Goal: Task Accomplishment & Management: Use online tool/utility

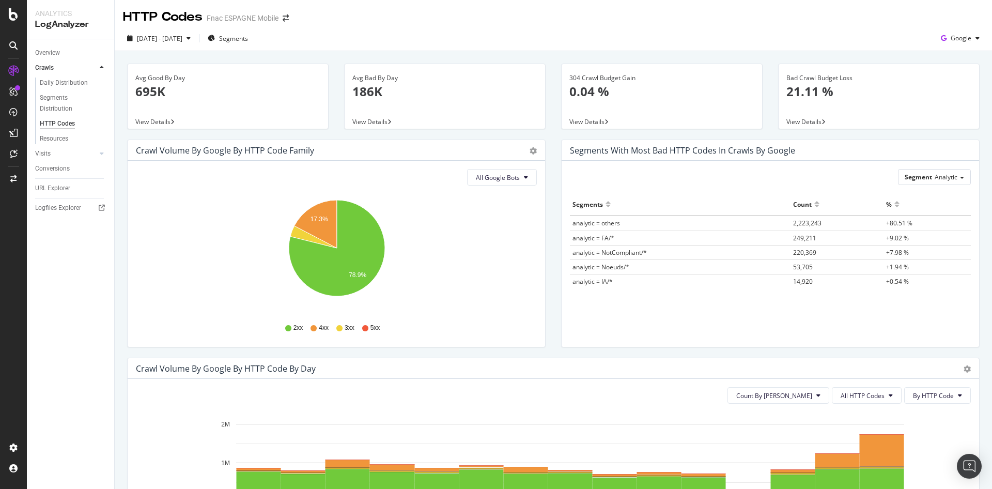
click at [136, 209] on icon "17.3% 78.9%" at bounding box center [336, 254] width 401 height 120
click at [182, 42] on span "2025 Sep. 4th - Sep. 18th" at bounding box center [159, 38] width 45 height 9
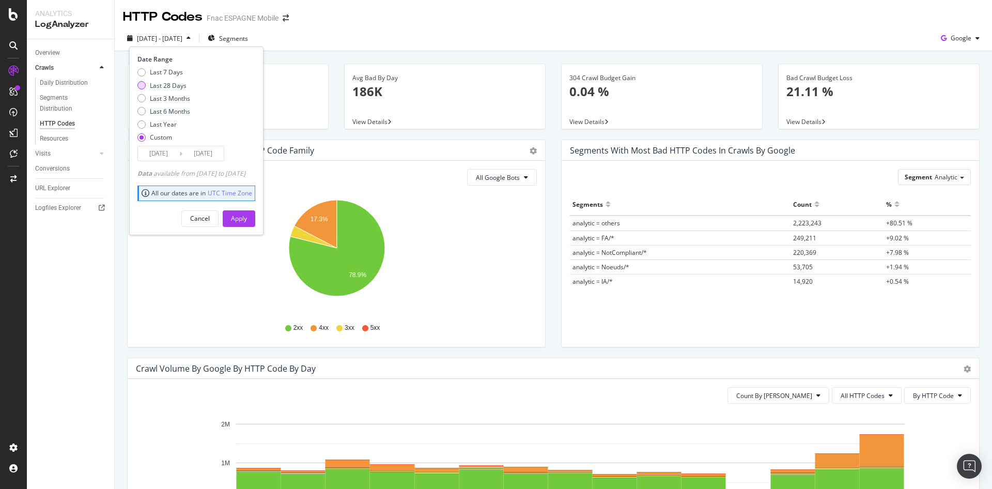
click at [168, 84] on div "Last 28 Days" at bounding box center [168, 85] width 37 height 9
type input "2025/09/07"
type input "2025/10/04"
click at [247, 213] on div "Apply" at bounding box center [239, 218] width 16 height 15
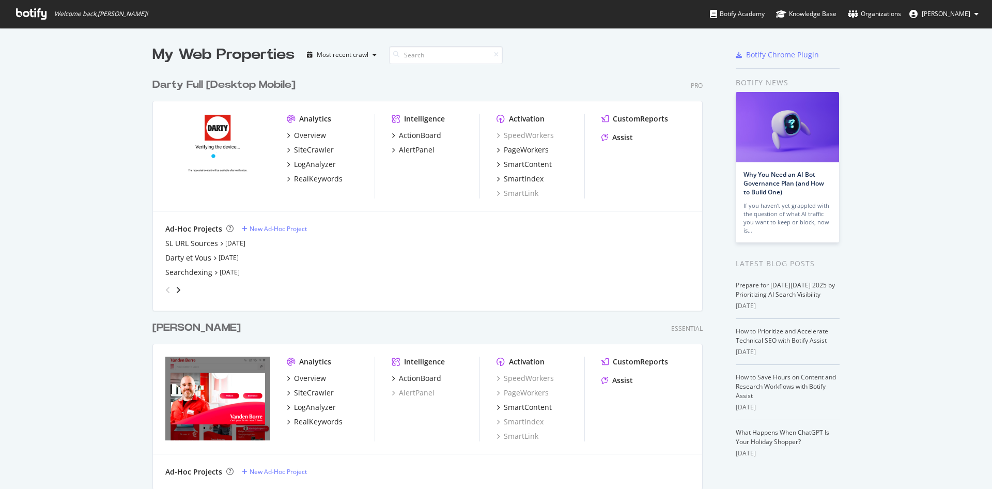
scroll to position [489, 992]
click at [945, 17] on span "Simon Alixant" at bounding box center [946, 13] width 49 height 9
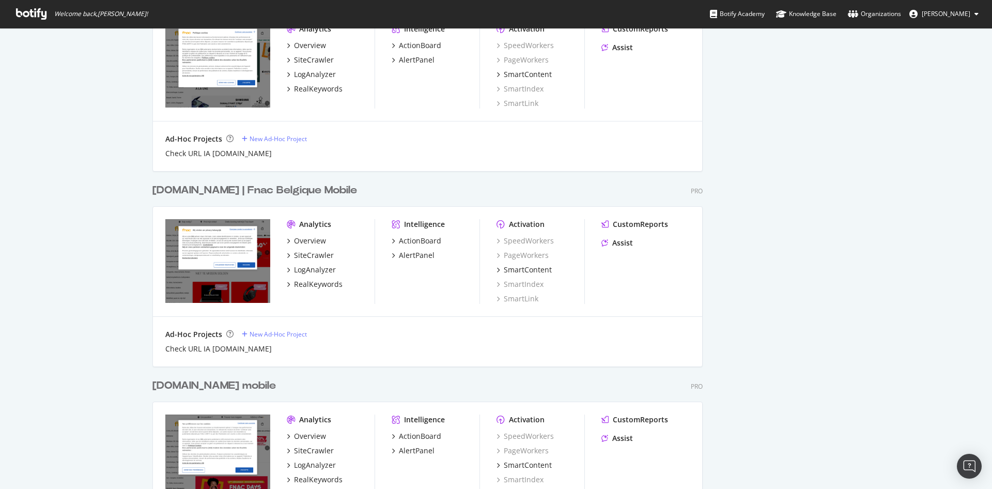
scroll to position [776, 0]
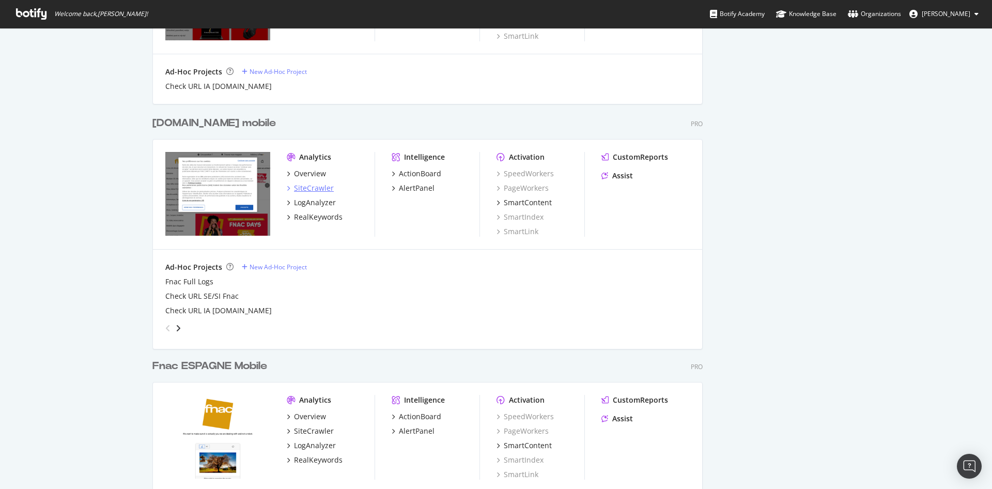
click at [316, 184] on div "SiteCrawler" at bounding box center [314, 188] width 40 height 10
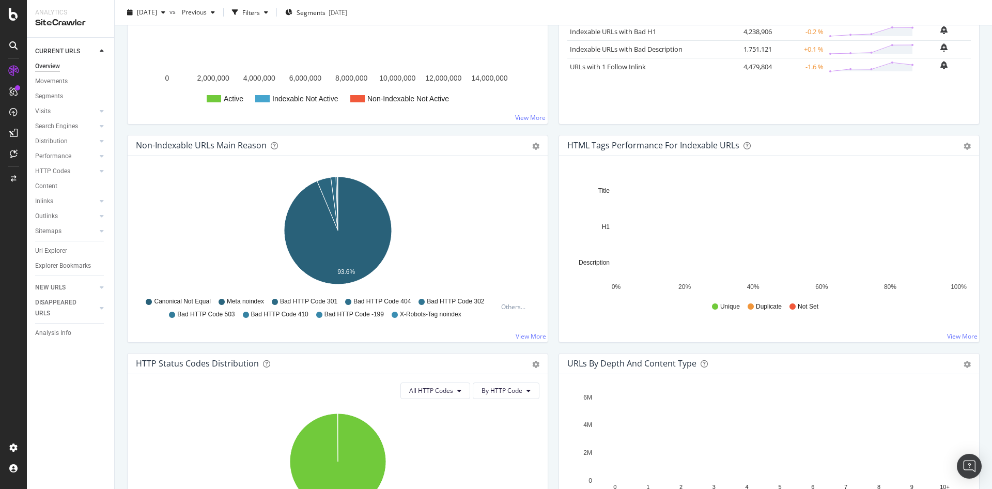
scroll to position [320, 0]
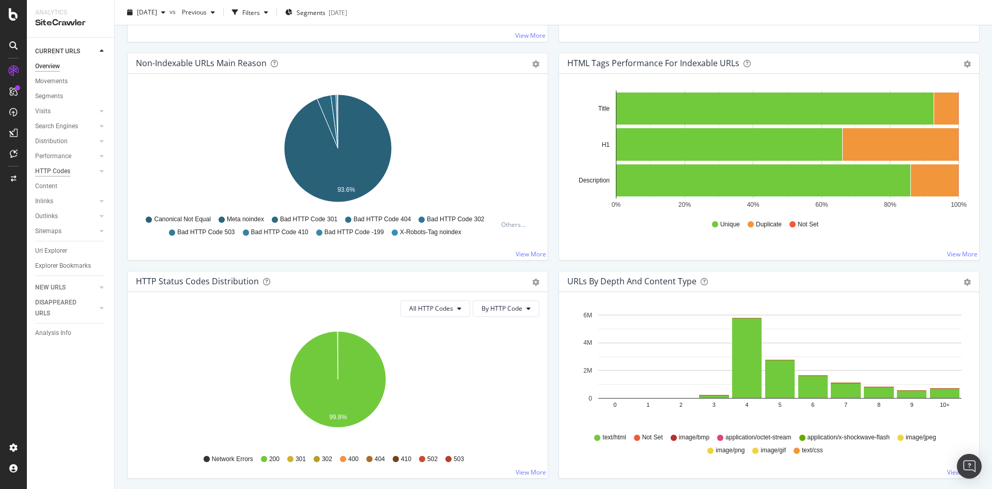
click at [51, 170] on div "HTTP Codes" at bounding box center [52, 171] width 35 height 11
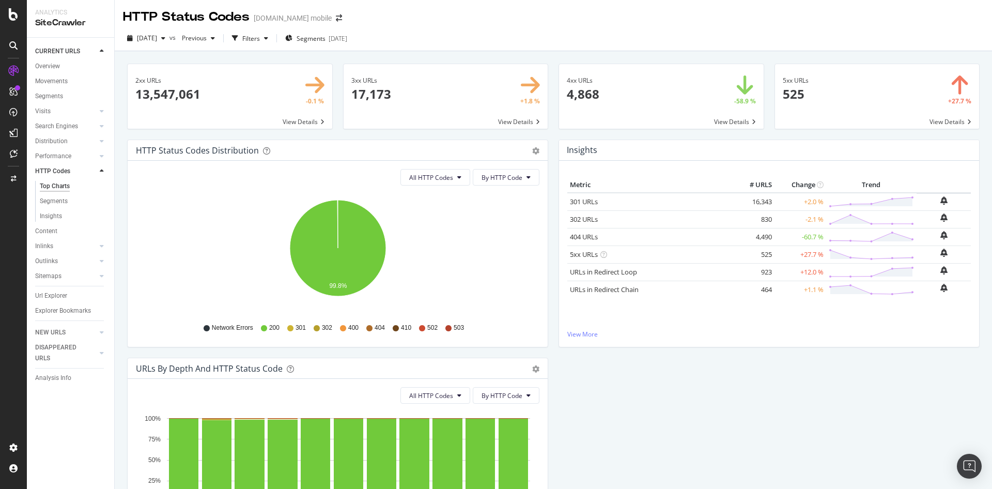
click at [639, 86] on span at bounding box center [661, 96] width 205 height 65
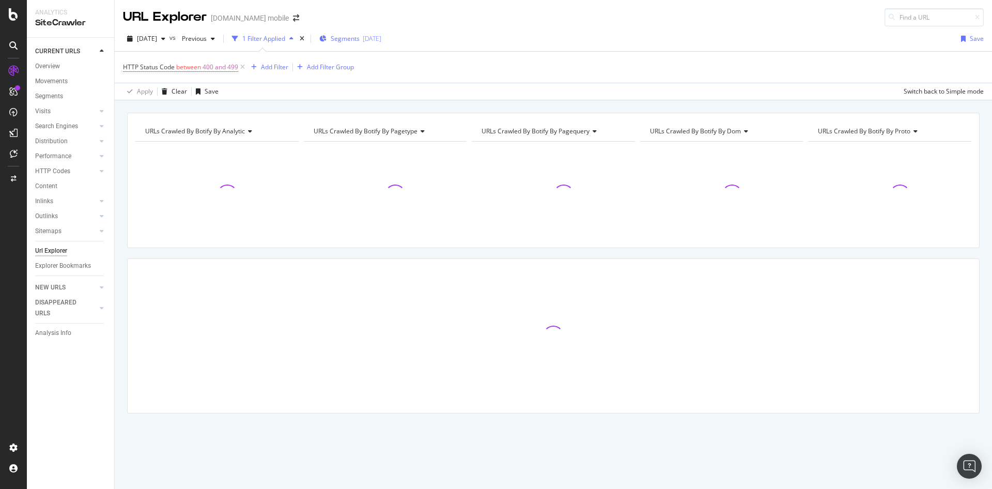
click at [360, 41] on span "Segments" at bounding box center [345, 38] width 29 height 9
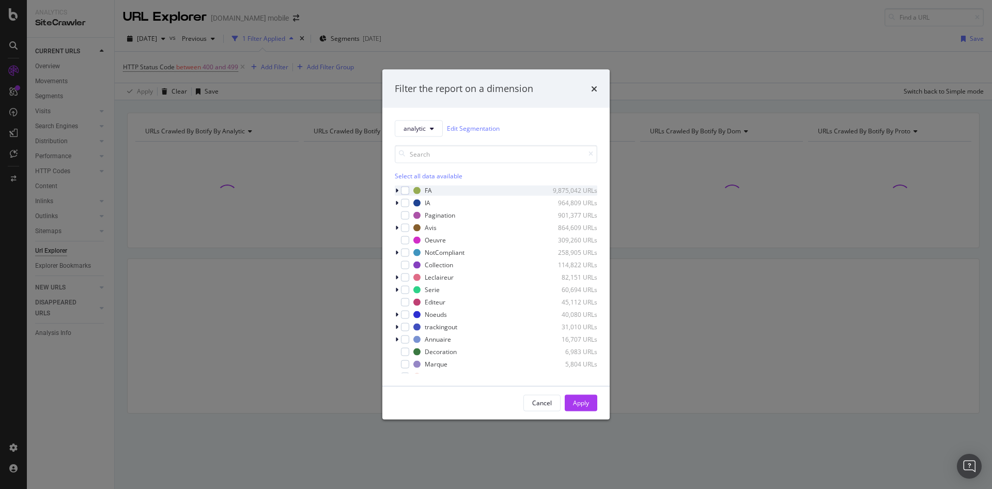
click at [411, 187] on div "FA 9,875,042 URLs" at bounding box center [496, 190] width 203 height 10
click at [408, 192] on div "modal" at bounding box center [405, 190] width 8 height 8
click at [571, 397] on button "Apply" at bounding box center [581, 402] width 33 height 17
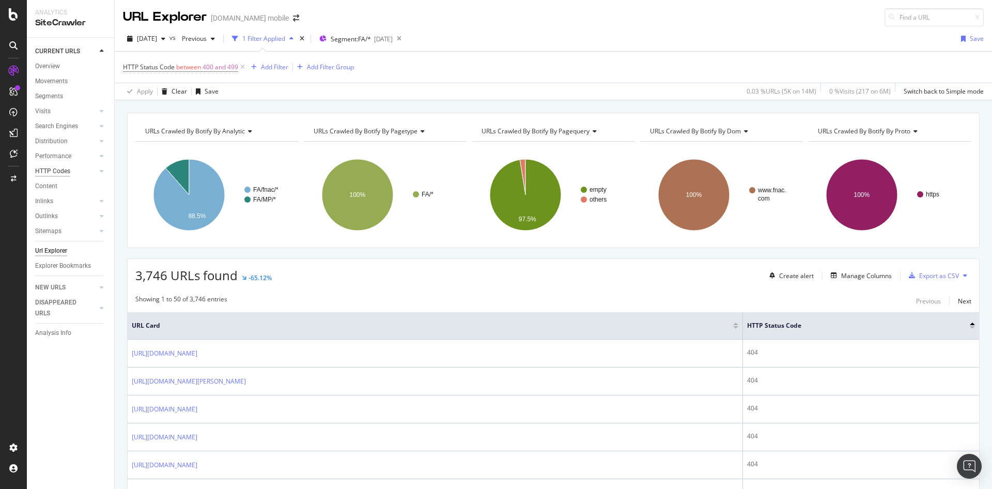
click at [51, 173] on div "HTTP Codes" at bounding box center [52, 171] width 35 height 11
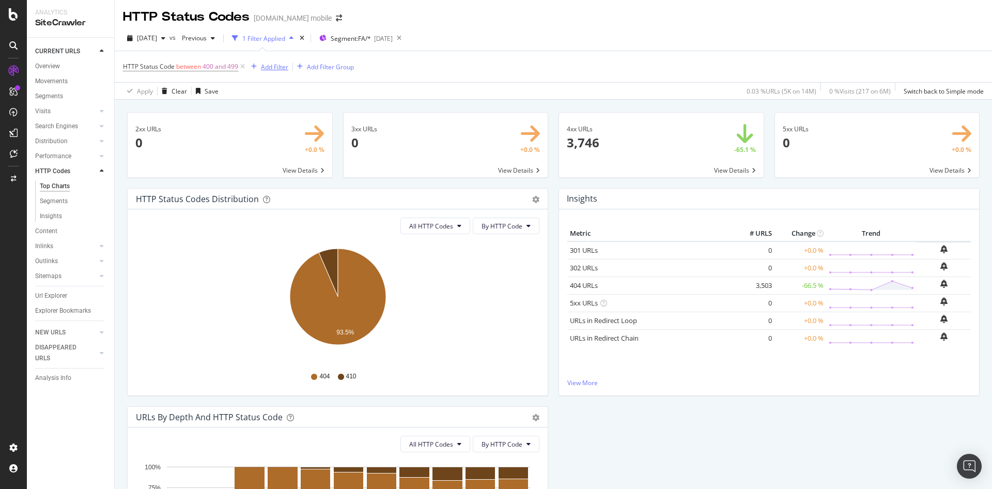
click at [268, 69] on div "Add Filter" at bounding box center [274, 67] width 27 height 9
click at [540, 23] on div "HTTP Status Codes Fnac.com mobile" at bounding box center [553, 13] width 877 height 26
click at [269, 69] on div "Add Filter" at bounding box center [274, 67] width 27 height 9
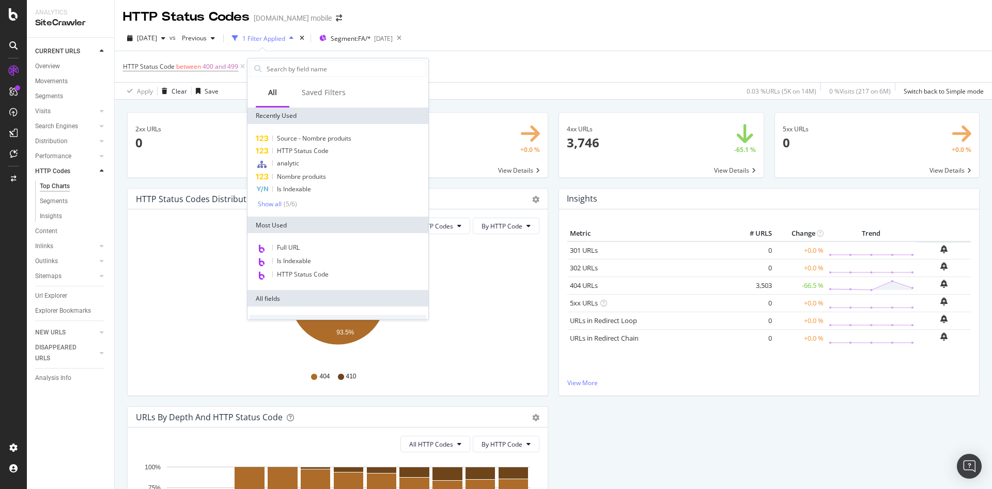
click at [520, 41] on div "2025 Oct. 1st vs Previous 1 Filter Applied Segment: FA/* 2025-08-11" at bounding box center [553, 40] width 877 height 21
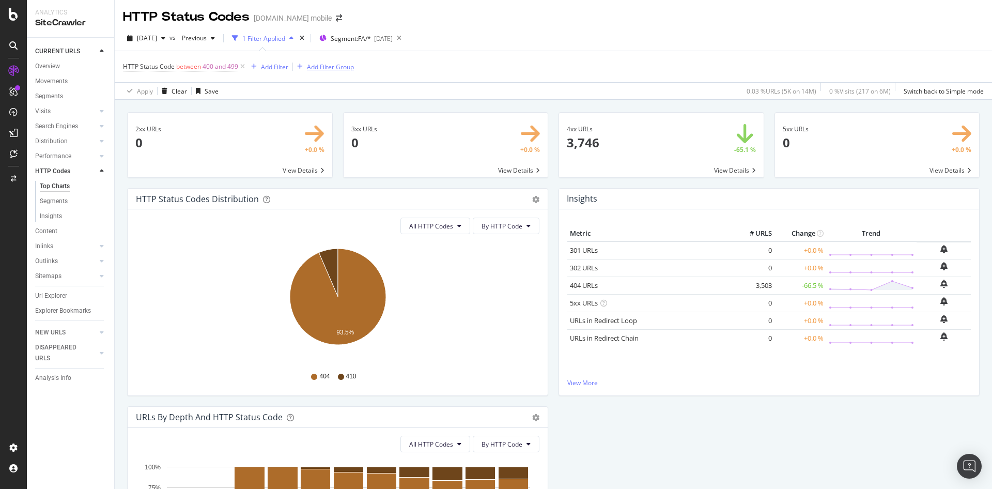
click at [333, 64] on div "Add Filter Group" at bounding box center [330, 67] width 47 height 9
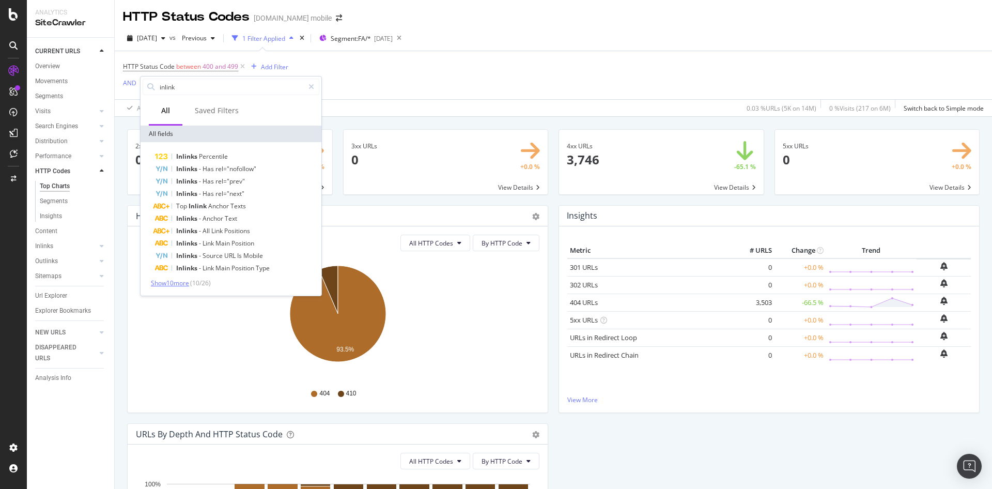
type input "inlink"
click at [181, 284] on span "Show 10 more" at bounding box center [170, 282] width 38 height 9
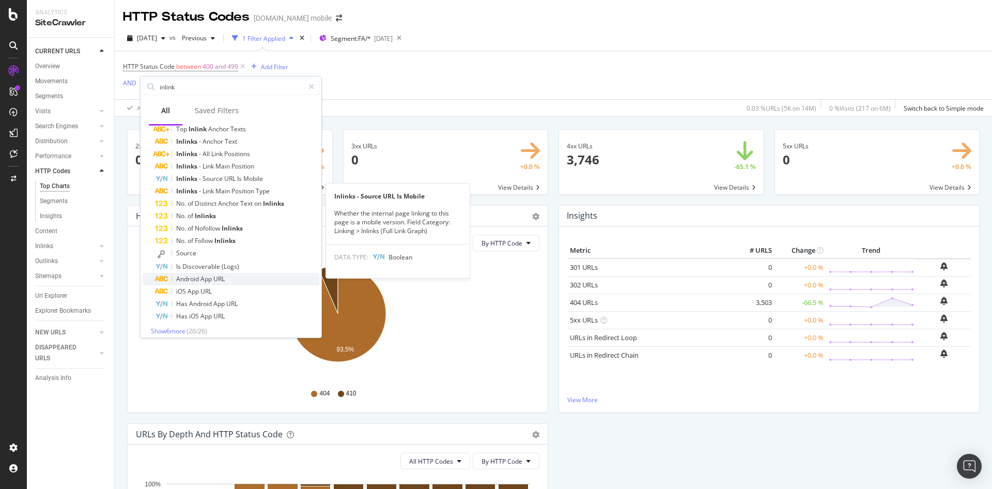
scroll to position [77, 0]
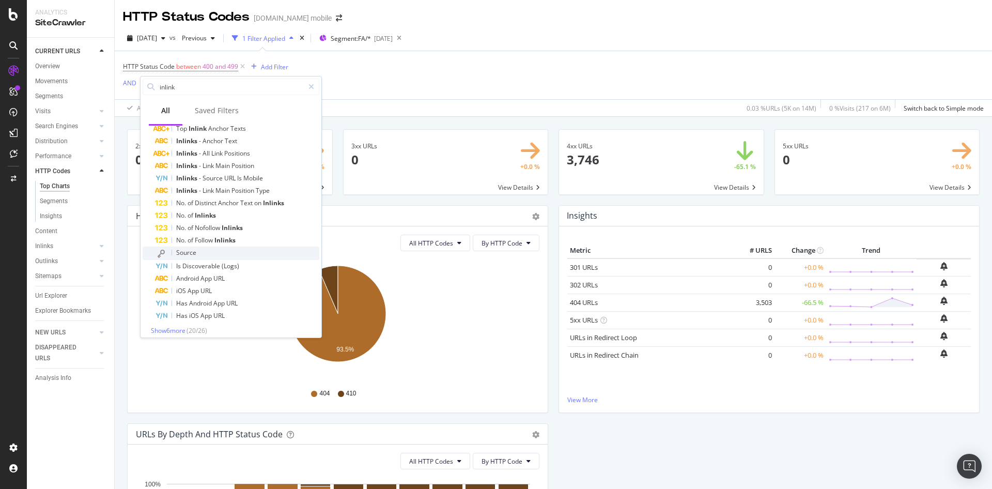
click at [190, 253] on span "Source" at bounding box center [186, 252] width 20 height 9
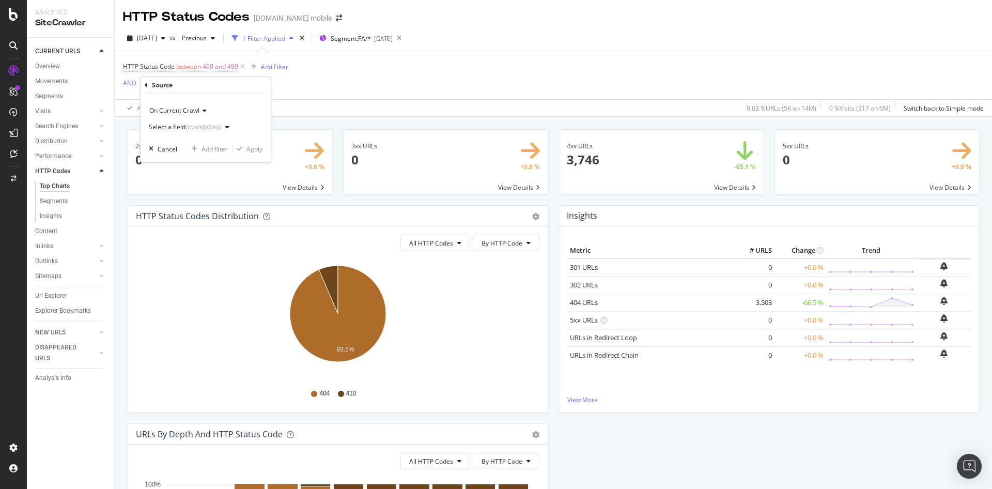
click at [174, 126] on div "Select a field (mandatory)" at bounding box center [185, 127] width 72 height 6
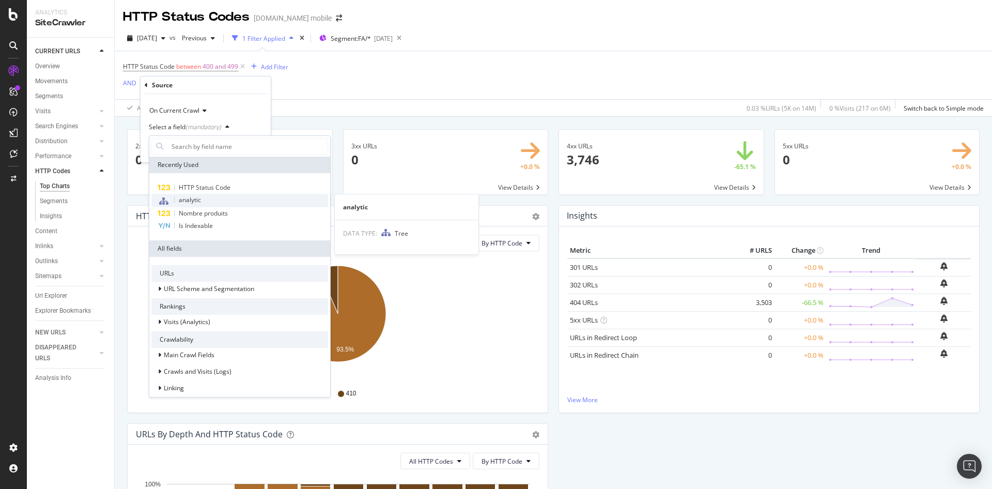
click at [214, 195] on div "analytic" at bounding box center [239, 200] width 177 height 13
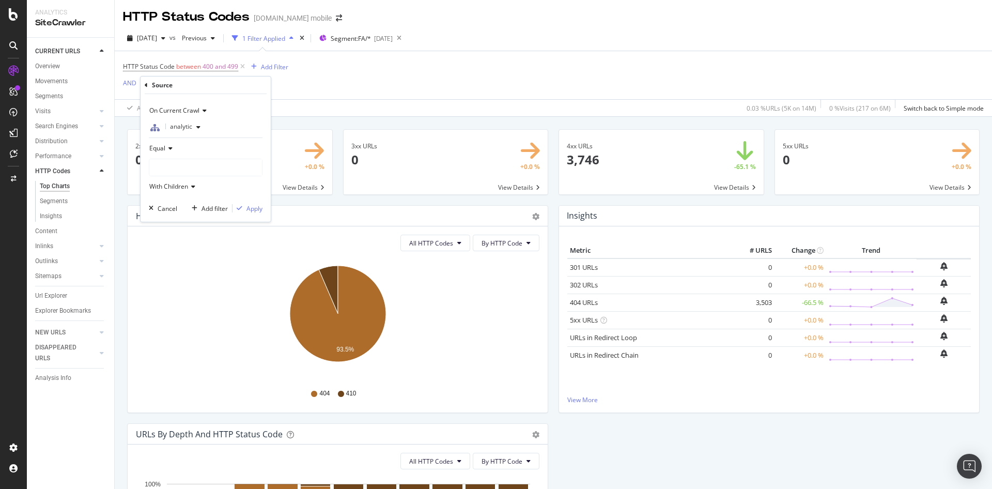
click at [189, 129] on span "analytic" at bounding box center [181, 126] width 22 height 9
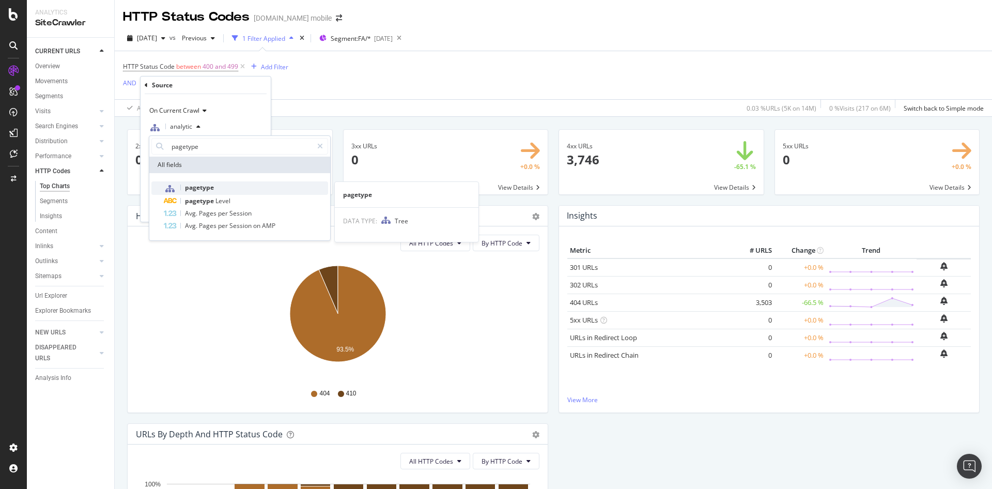
type input "pagetype"
click at [189, 188] on span "pagetype" at bounding box center [199, 187] width 29 height 9
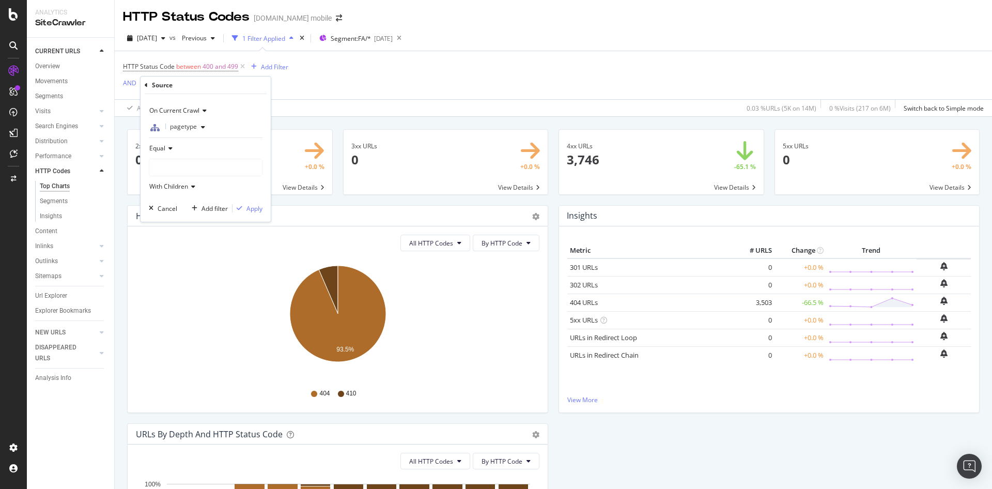
click at [167, 164] on div at bounding box center [205, 167] width 113 height 17
click at [161, 146] on span "Equal" at bounding box center [157, 148] width 16 height 9
click at [162, 148] on span "Equal" at bounding box center [157, 148] width 16 height 9
click at [190, 165] on div at bounding box center [205, 167] width 113 height 17
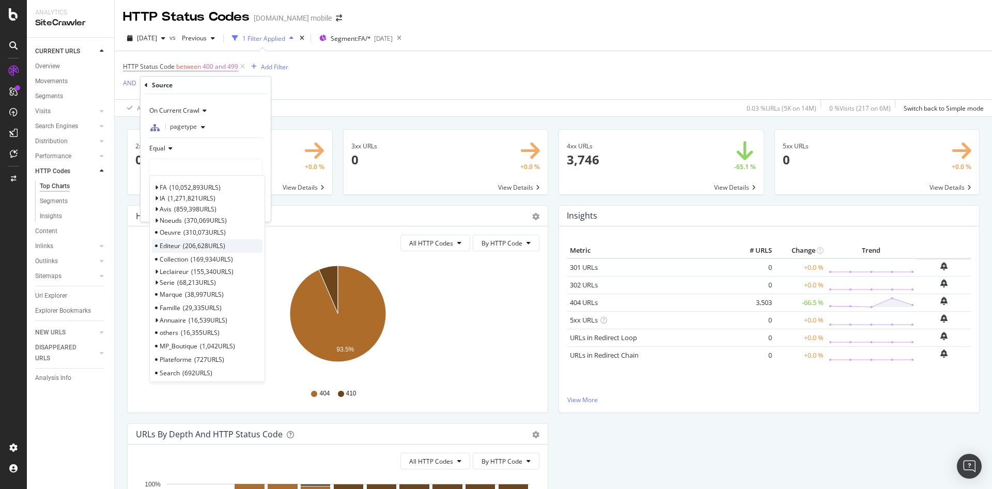
click at [175, 243] on span "Editeur" at bounding box center [170, 245] width 21 height 9
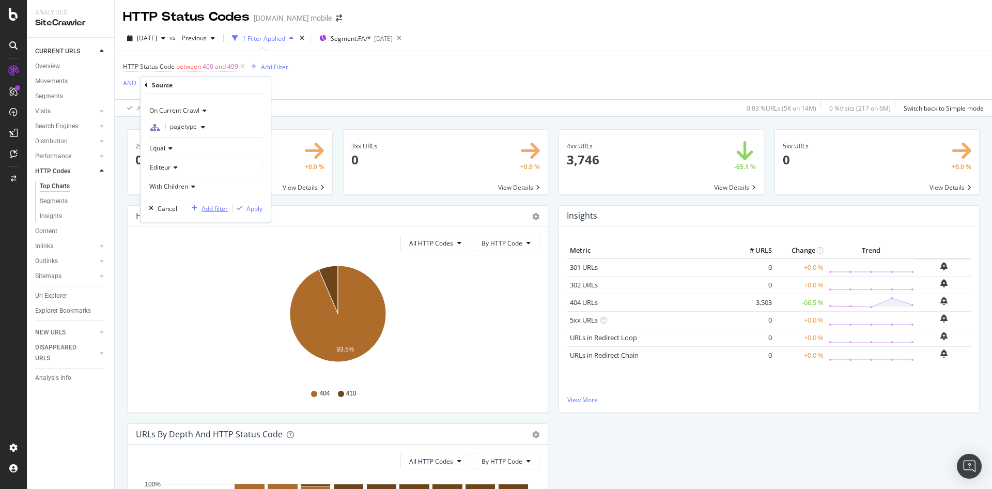
click at [209, 208] on div "Add filter" at bounding box center [214, 208] width 26 height 9
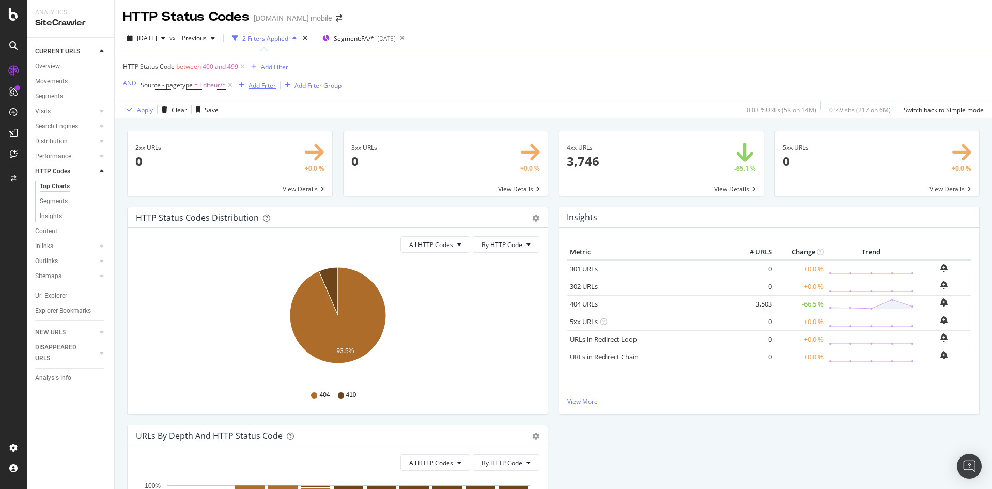
click at [256, 84] on div "Add Filter" at bounding box center [262, 85] width 27 height 9
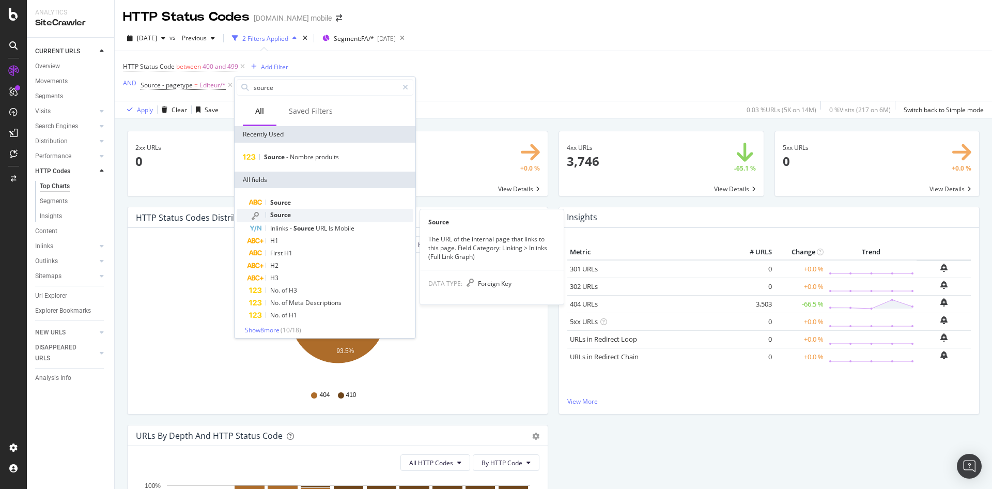
type input "source"
click at [289, 214] on span "Source" at bounding box center [280, 214] width 21 height 9
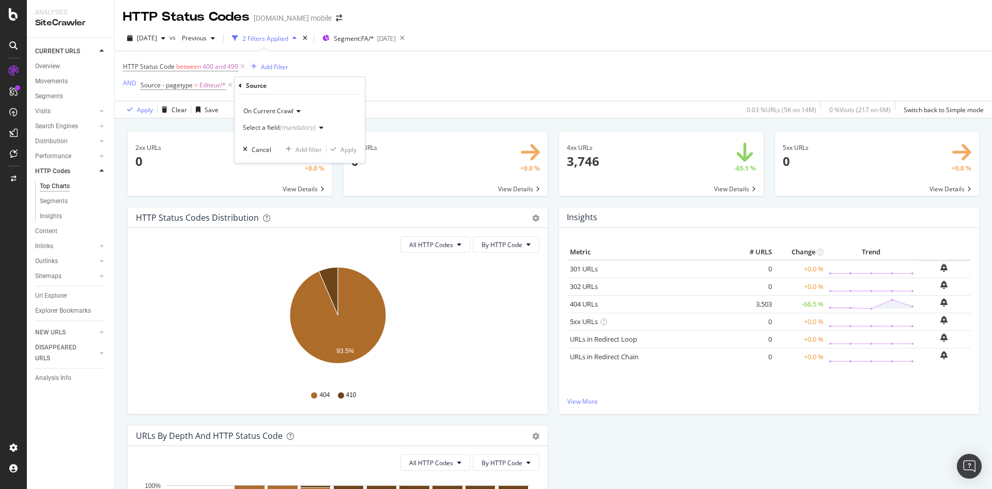
click at [291, 125] on div "(mandatory)" at bounding box center [298, 127] width 36 height 9
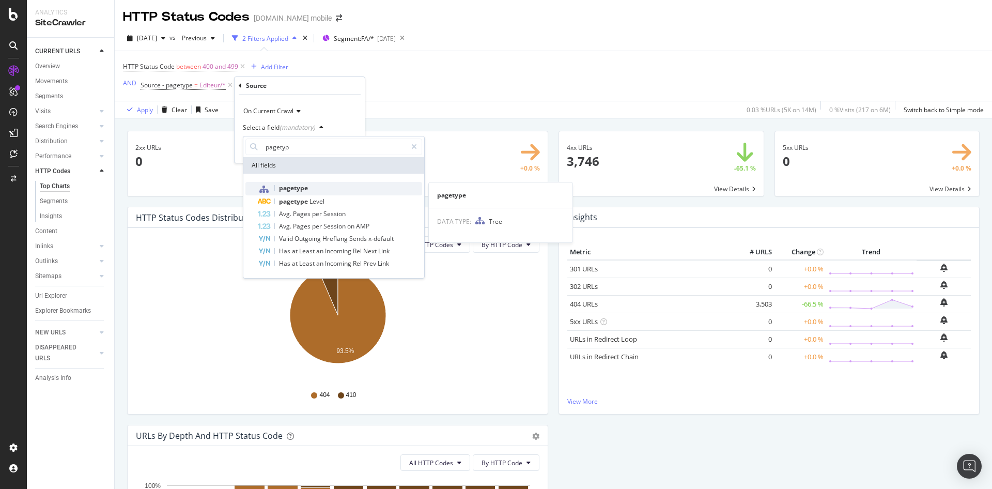
type input "pagetyp"
click at [300, 192] on div "pagetype" at bounding box center [340, 188] width 164 height 13
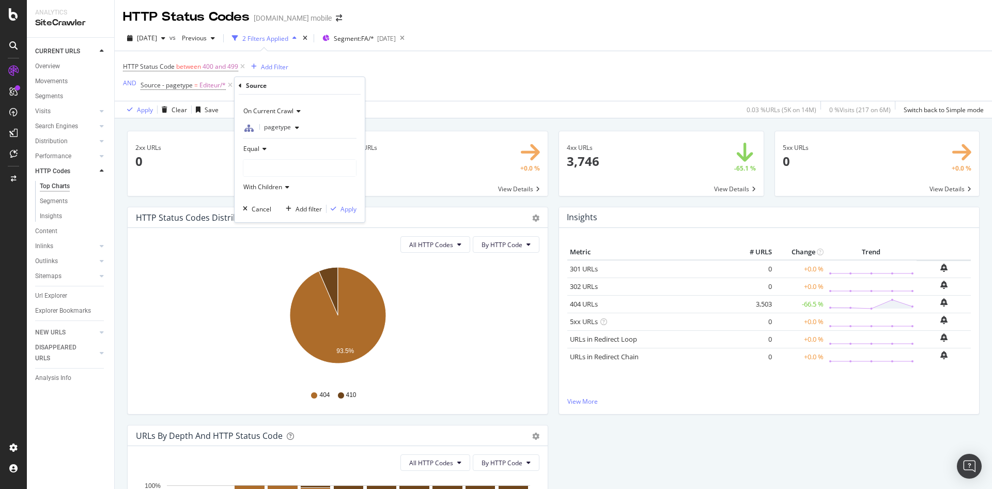
click at [260, 174] on div at bounding box center [299, 168] width 113 height 17
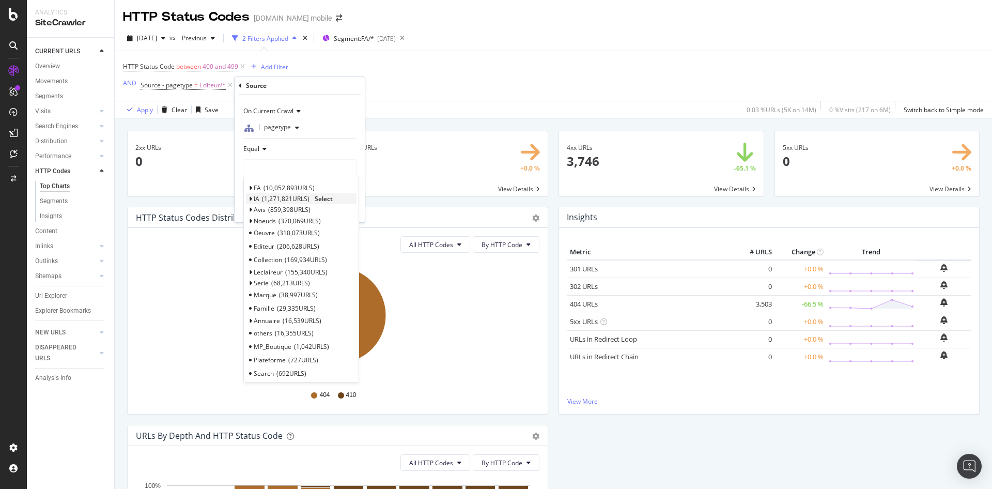
click at [251, 196] on icon at bounding box center [251, 199] width 4 height 6
click at [276, 214] on span "1,228,987 URLS" at bounding box center [297, 211] width 48 height 9
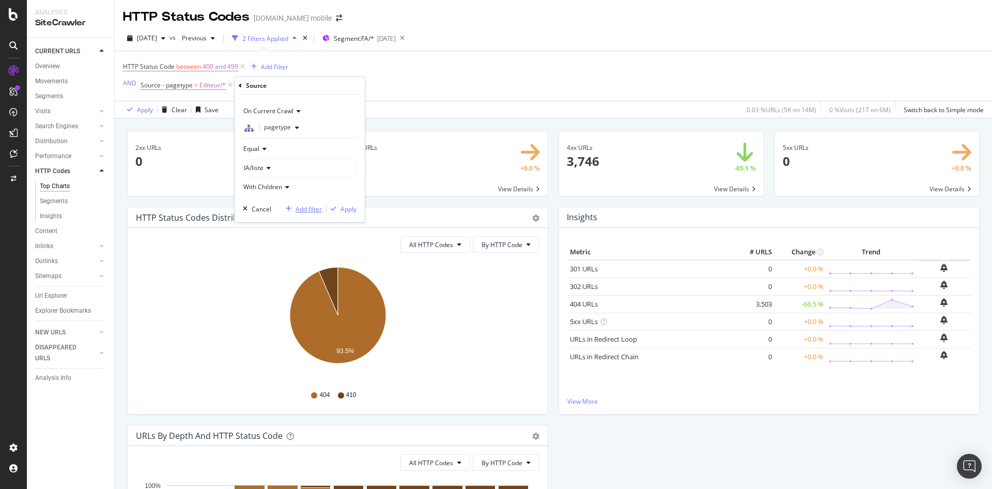
click at [303, 209] on div "Add filter" at bounding box center [309, 209] width 26 height 9
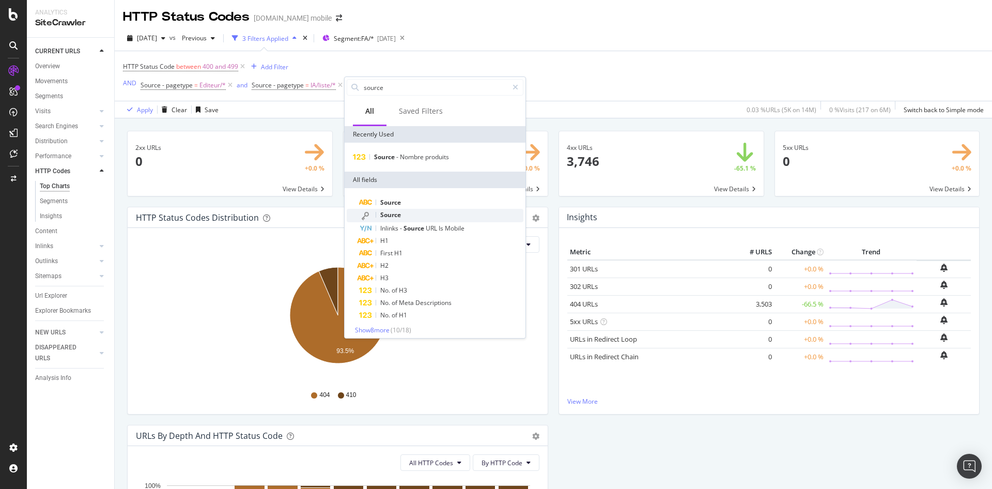
click at [392, 210] on div "Source" at bounding box center [441, 215] width 164 height 13
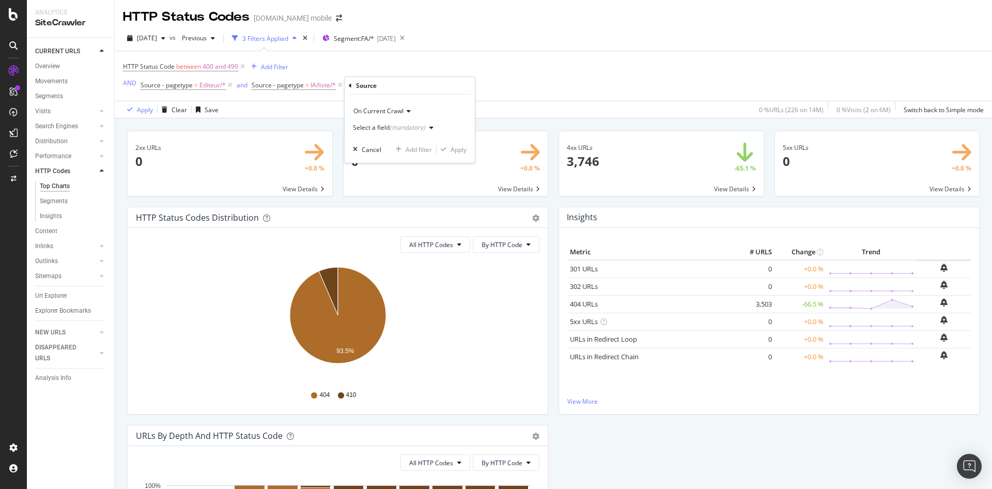
click at [409, 127] on div "(mandatory)" at bounding box center [408, 127] width 36 height 9
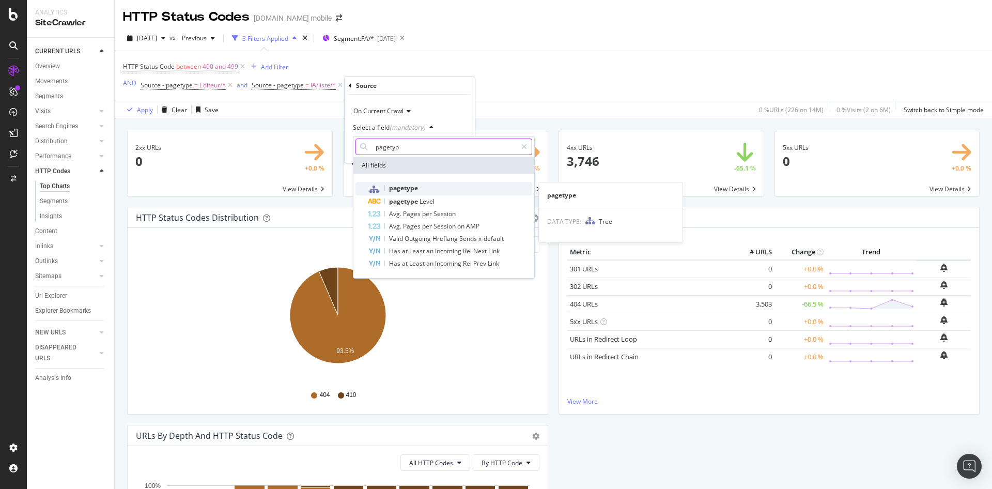
type input "pagetyp"
click at [402, 183] on div "pagetype" at bounding box center [450, 188] width 164 height 13
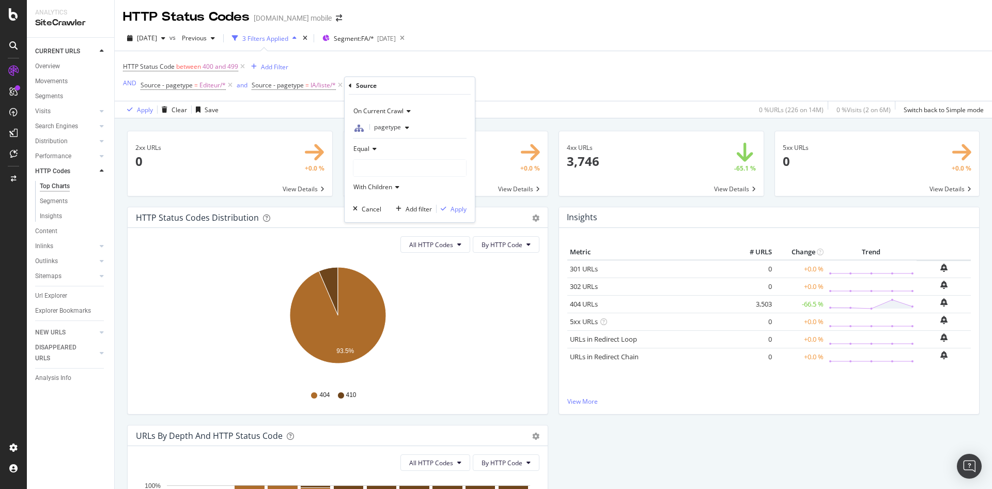
click at [375, 169] on div at bounding box center [409, 168] width 113 height 17
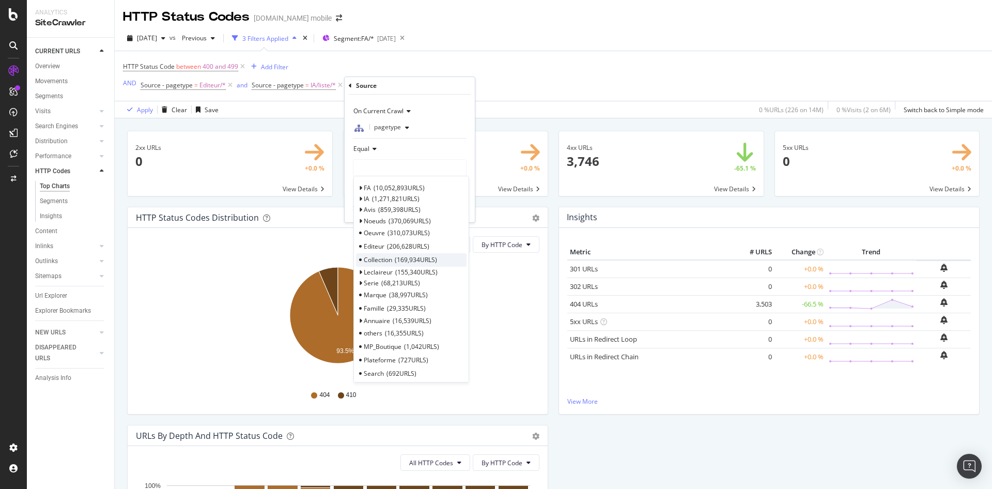
click at [450, 257] on div "Collection 169,934 URLS" at bounding box center [411, 259] width 111 height 13
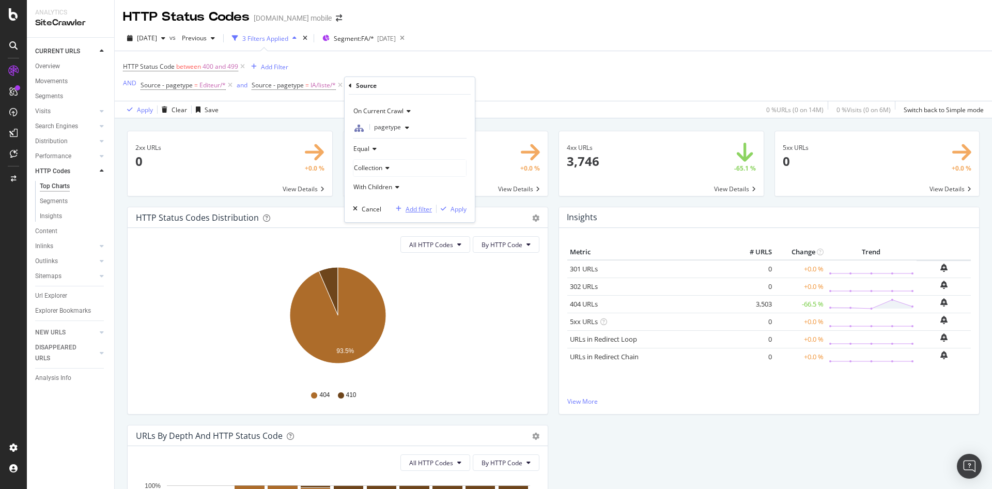
click at [413, 207] on div "Add filter" at bounding box center [419, 209] width 26 height 9
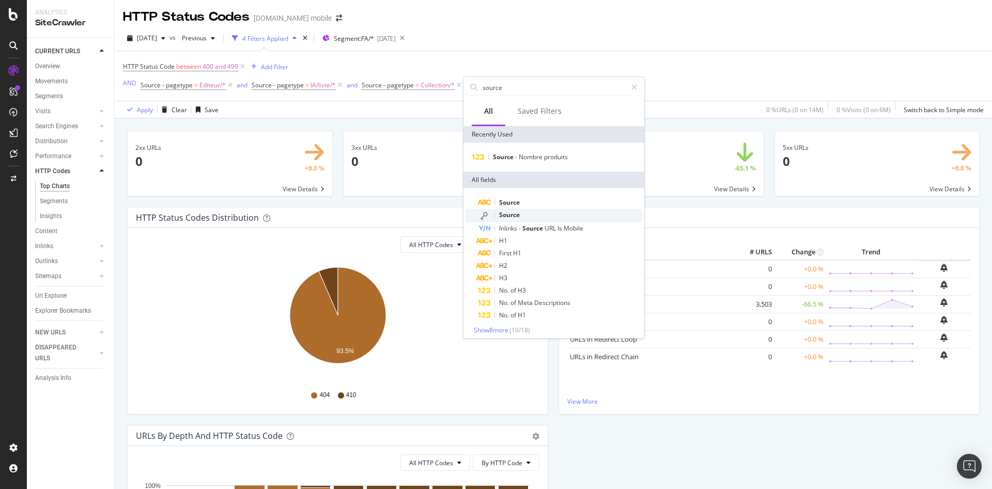
click at [532, 217] on div "Source" at bounding box center [560, 215] width 164 height 13
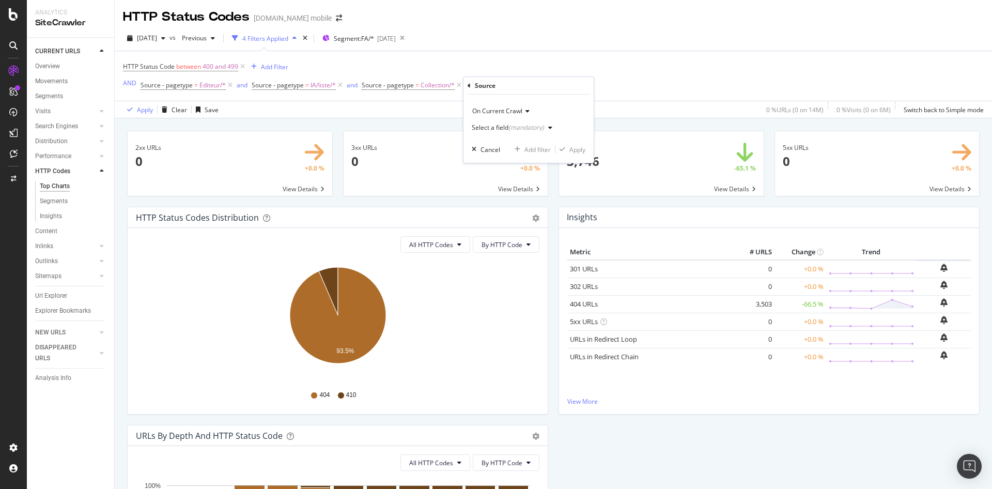
click at [514, 127] on div "(mandatory)" at bounding box center [526, 127] width 36 height 9
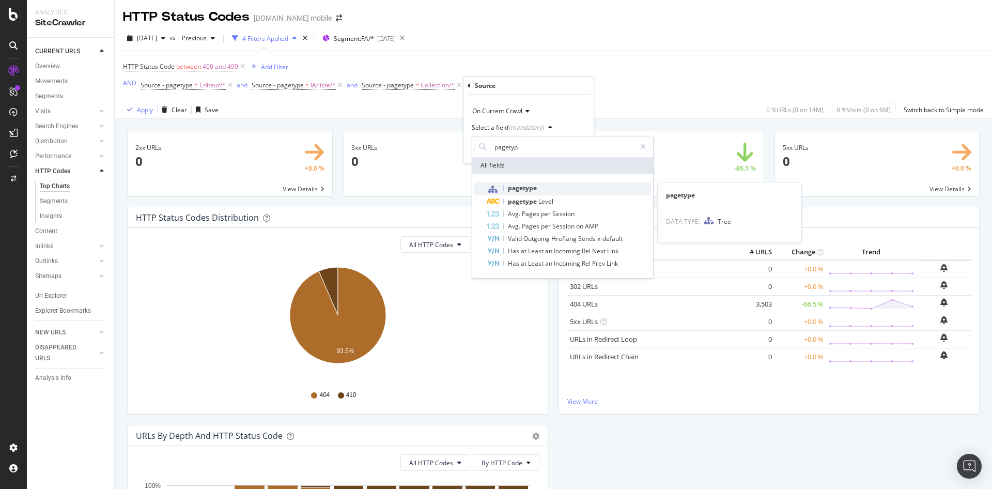
type input "pagetyp"
click at [532, 192] on div "pagetype" at bounding box center [569, 188] width 164 height 13
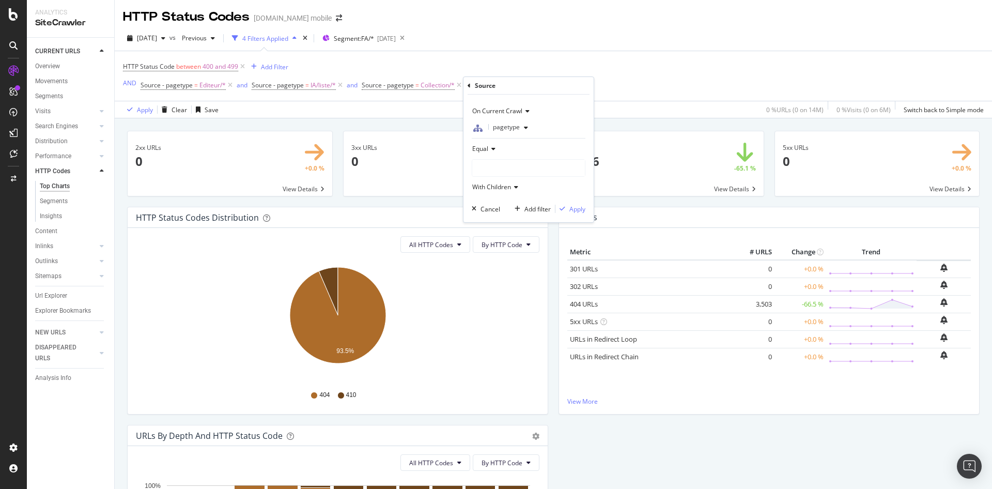
click at [508, 167] on div at bounding box center [528, 168] width 113 height 17
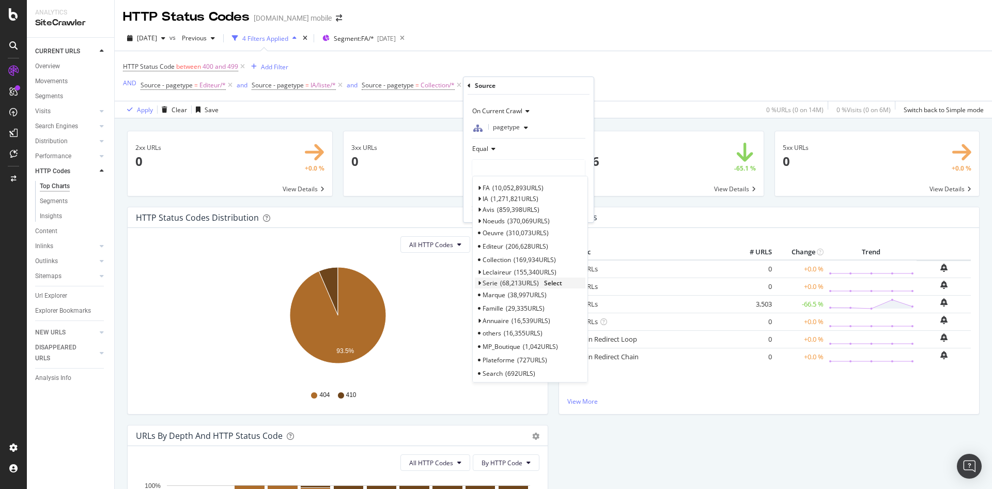
click at [478, 282] on icon at bounding box center [479, 283] width 4 height 6
click at [510, 290] on div "liste 45,112 URLS" at bounding box center [530, 294] width 111 height 13
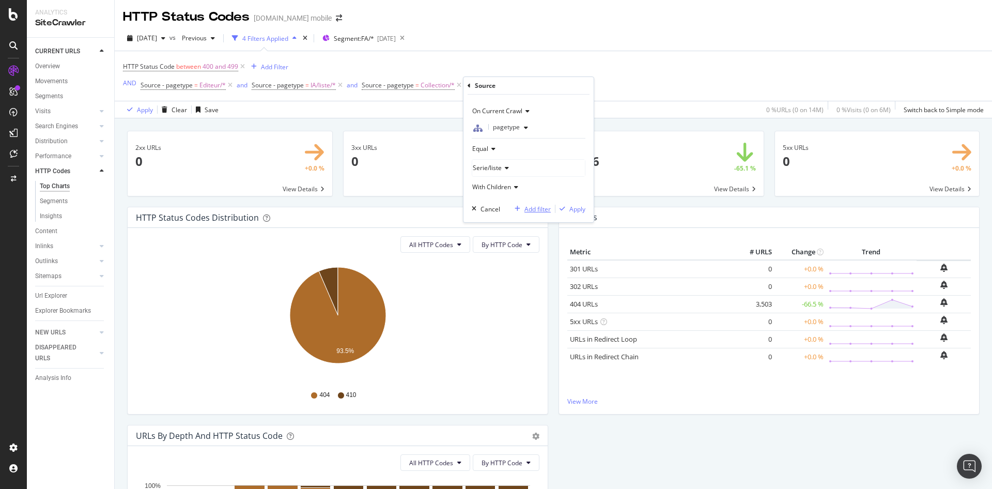
click at [526, 212] on div "Add filter" at bounding box center [537, 209] width 26 height 9
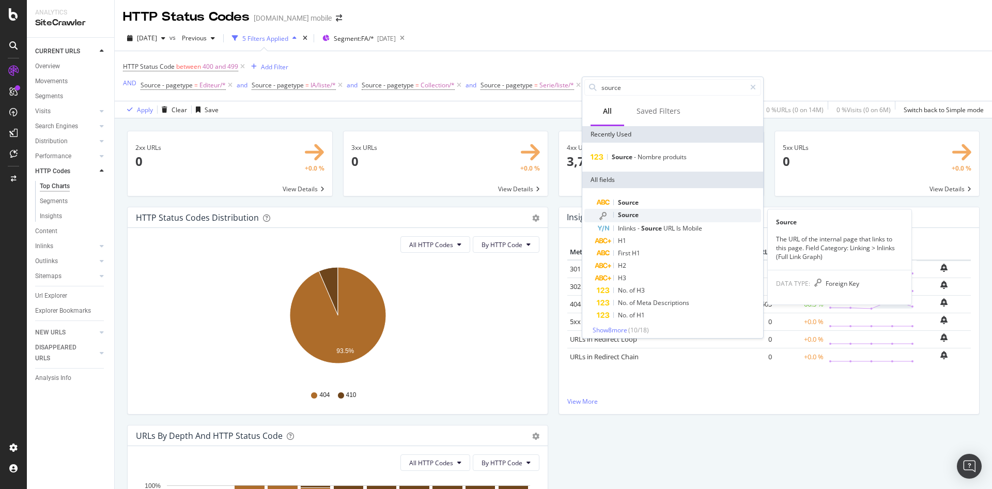
click at [648, 216] on div "Source" at bounding box center [679, 215] width 164 height 13
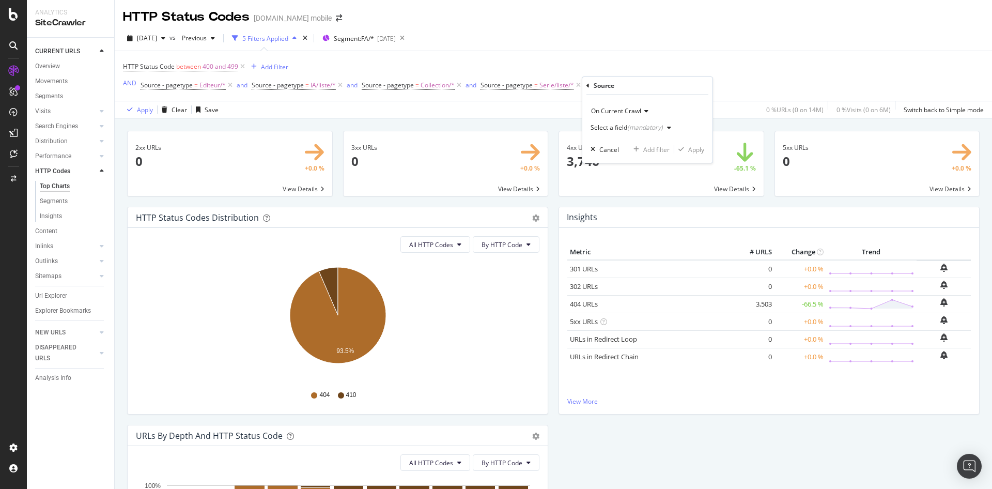
click at [615, 129] on div "Select a field (mandatory)" at bounding box center [627, 128] width 72 height 6
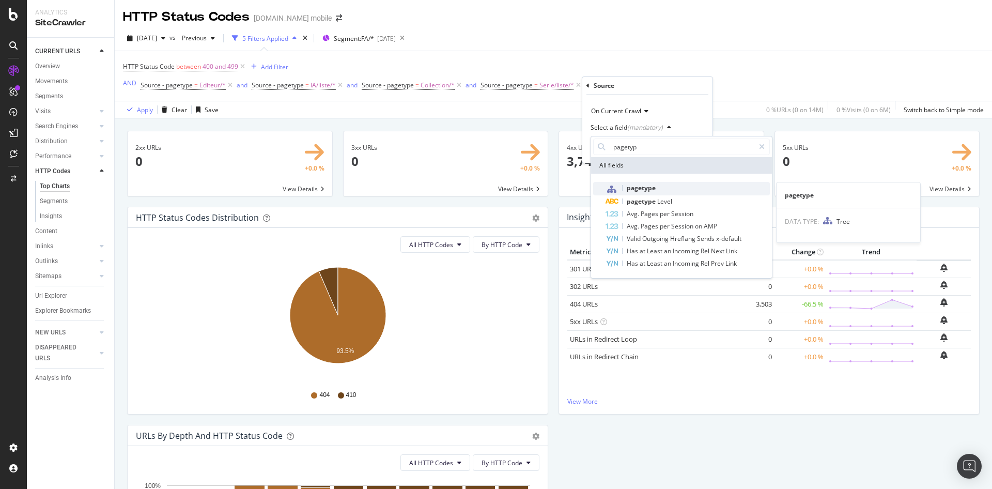
type input "pagetyp"
click at [638, 183] on div "pagetype" at bounding box center [688, 188] width 164 height 13
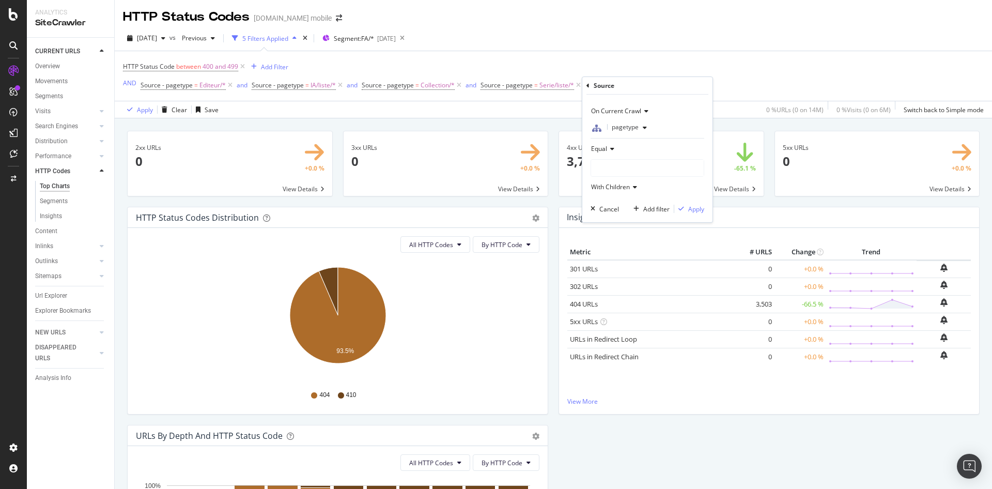
click at [614, 164] on div at bounding box center [647, 168] width 113 height 17
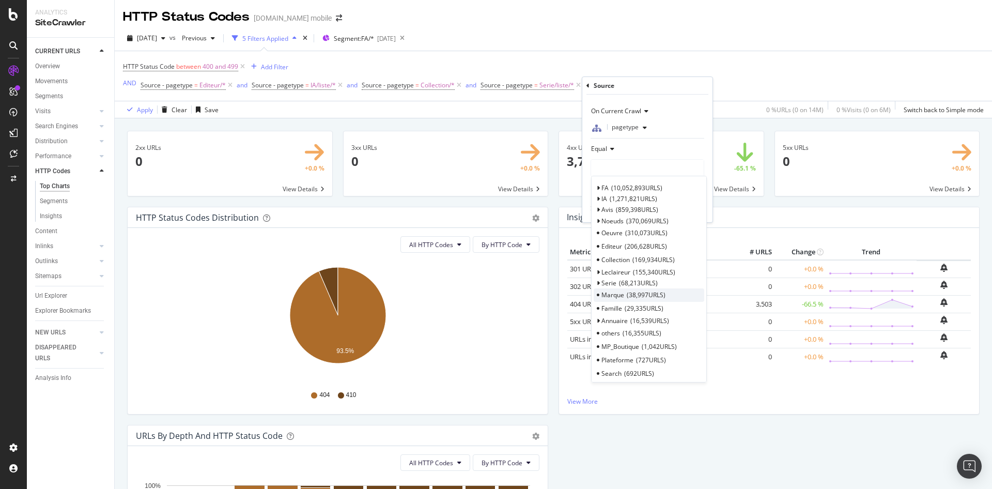
click at [602, 294] on span "Marque" at bounding box center [612, 294] width 23 height 9
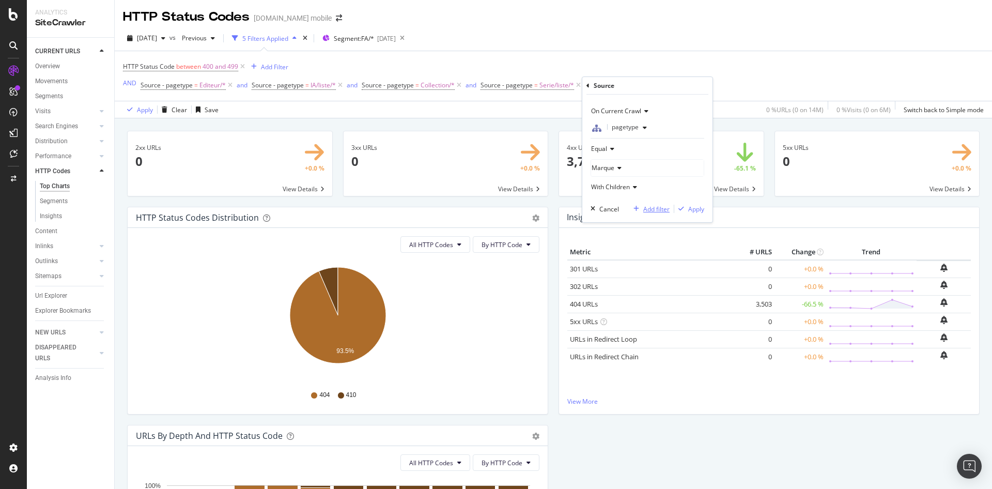
click at [658, 207] on div "Add filter" at bounding box center [656, 209] width 26 height 9
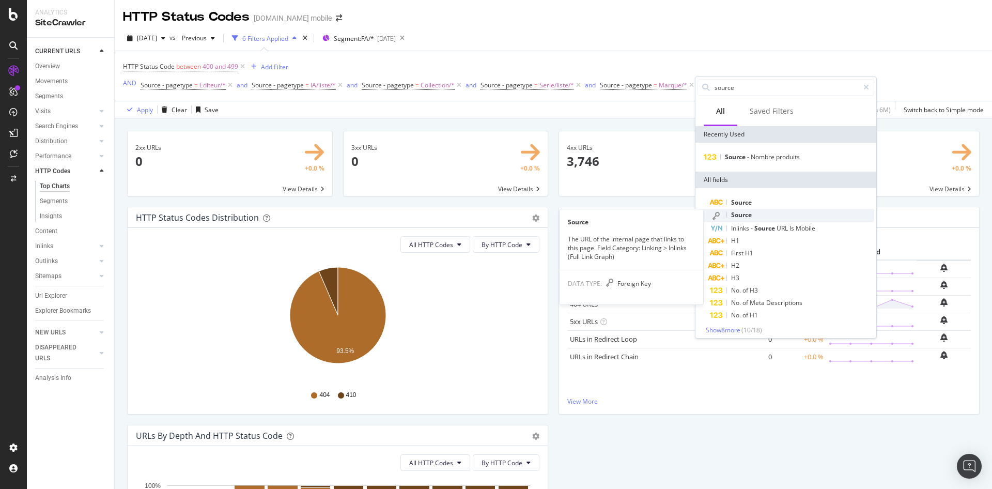
click at [748, 215] on span "Source" at bounding box center [741, 214] width 21 height 9
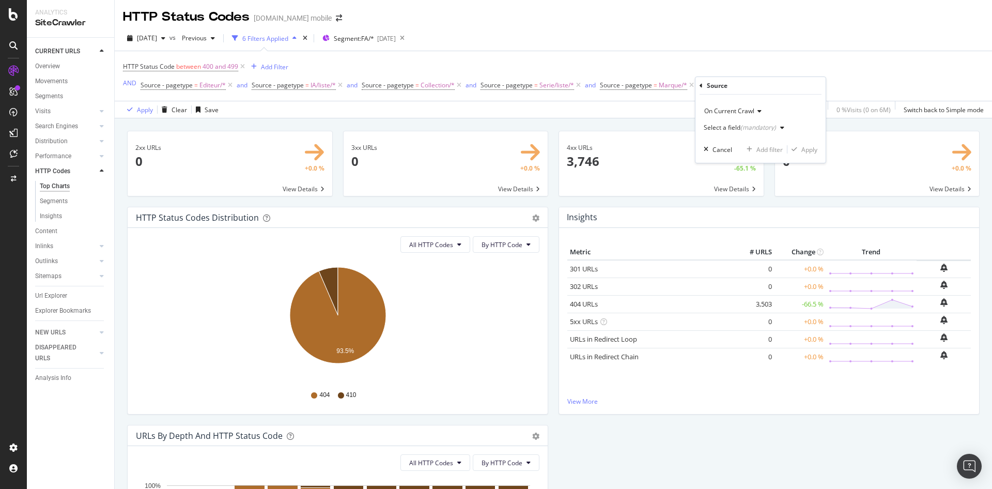
click at [743, 131] on div "(mandatory)" at bounding box center [758, 127] width 36 height 9
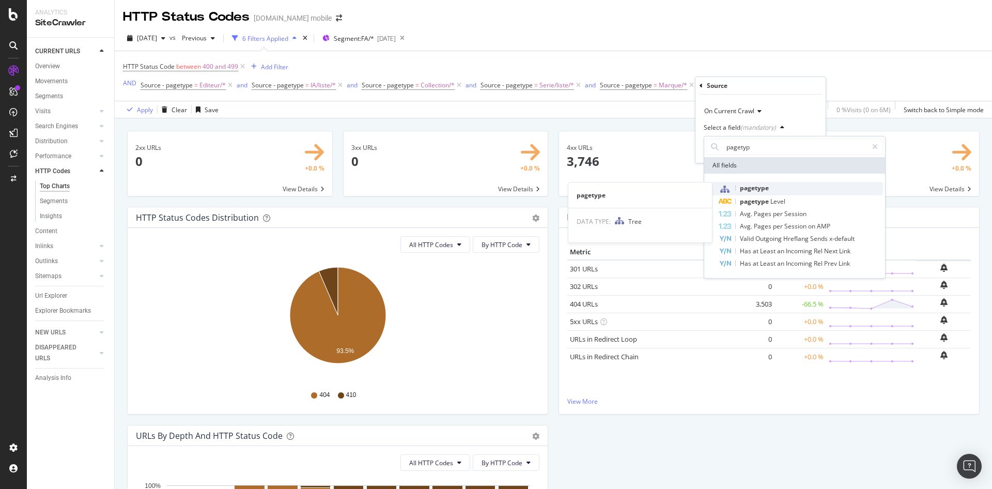
type input "pagetyp"
click at [767, 186] on span "pagetype" at bounding box center [754, 187] width 29 height 9
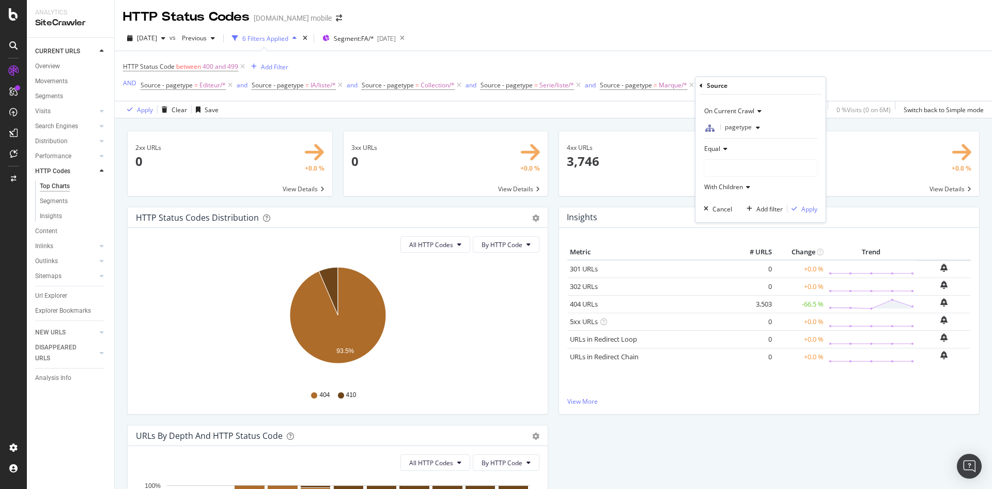
click at [723, 169] on div at bounding box center [760, 168] width 113 height 17
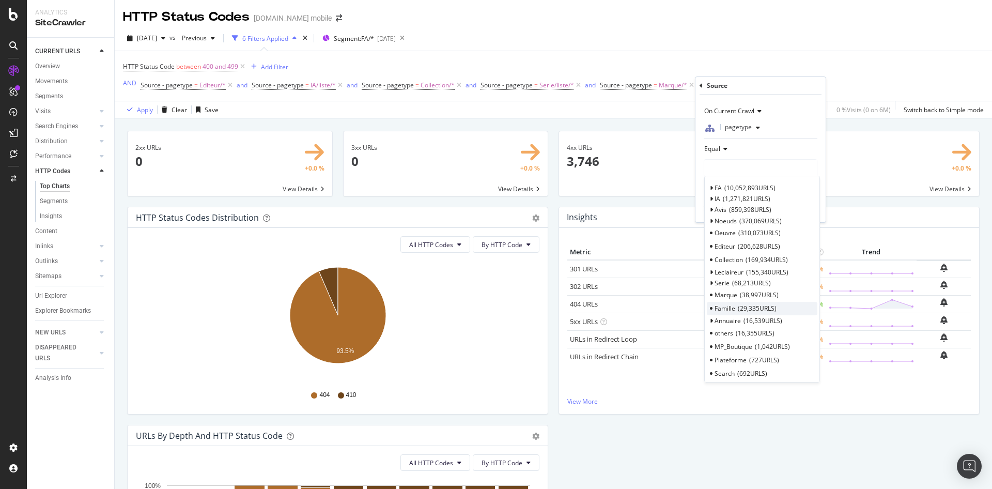
click at [782, 305] on div "Famille 29,335 URLS" at bounding box center [762, 308] width 111 height 13
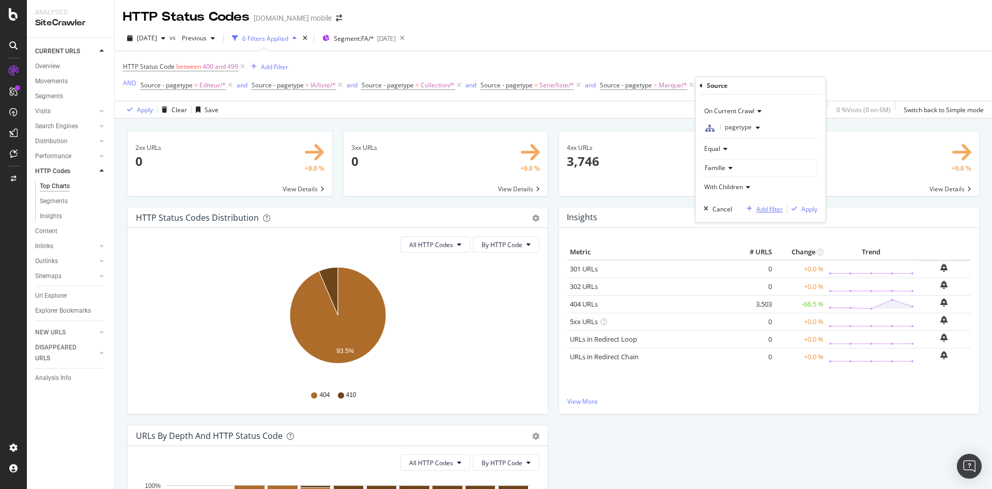
click at [774, 211] on div "Add filter" at bounding box center [769, 209] width 26 height 9
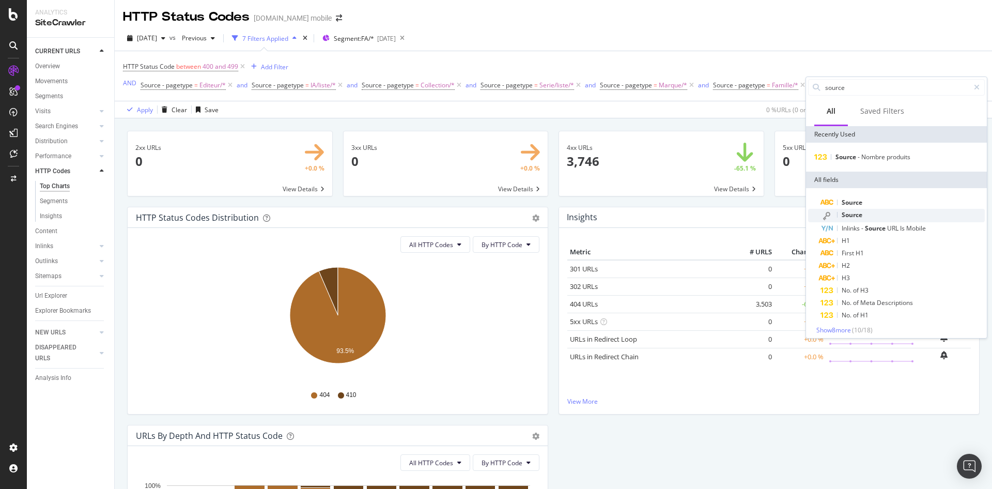
click at [846, 214] on span "Source" at bounding box center [852, 214] width 21 height 9
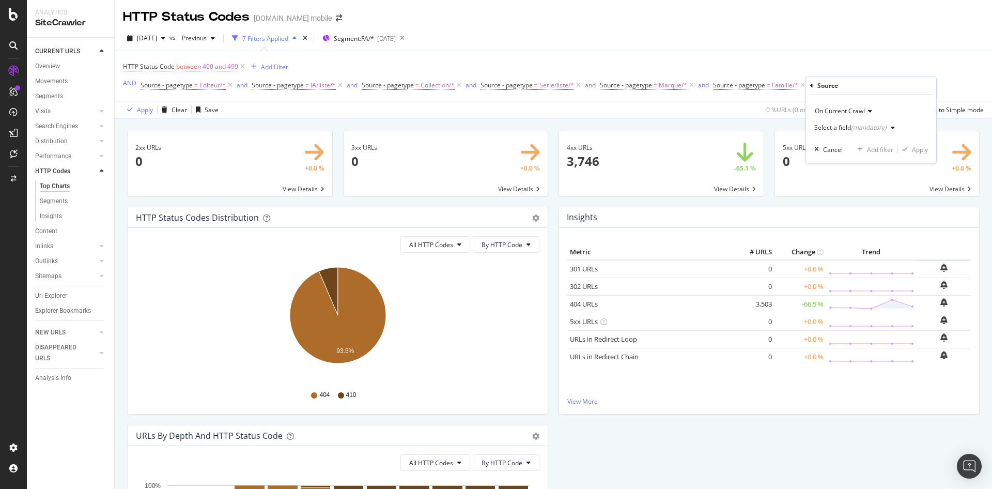
click at [853, 131] on div "Select a field (mandatory)" at bounding box center [856, 127] width 85 height 15
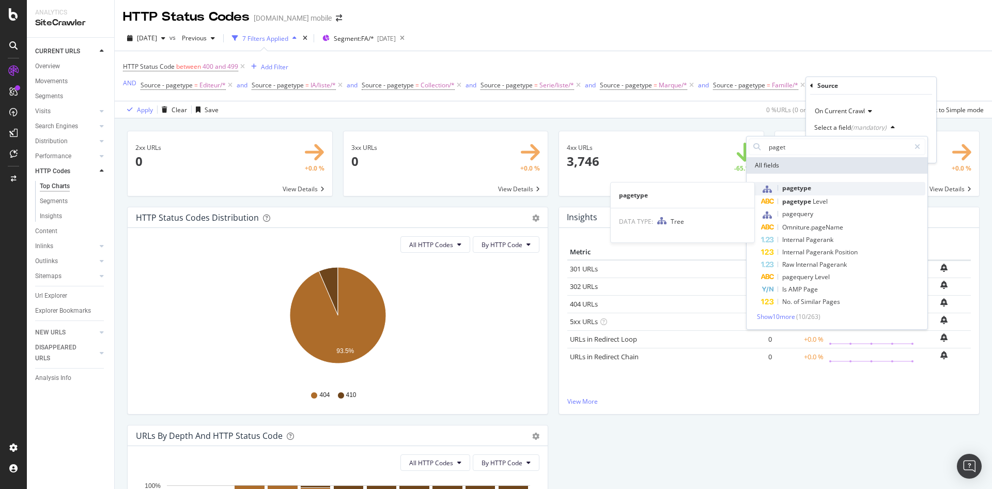
type input "paget"
click at [820, 188] on div "pagetype" at bounding box center [843, 188] width 164 height 13
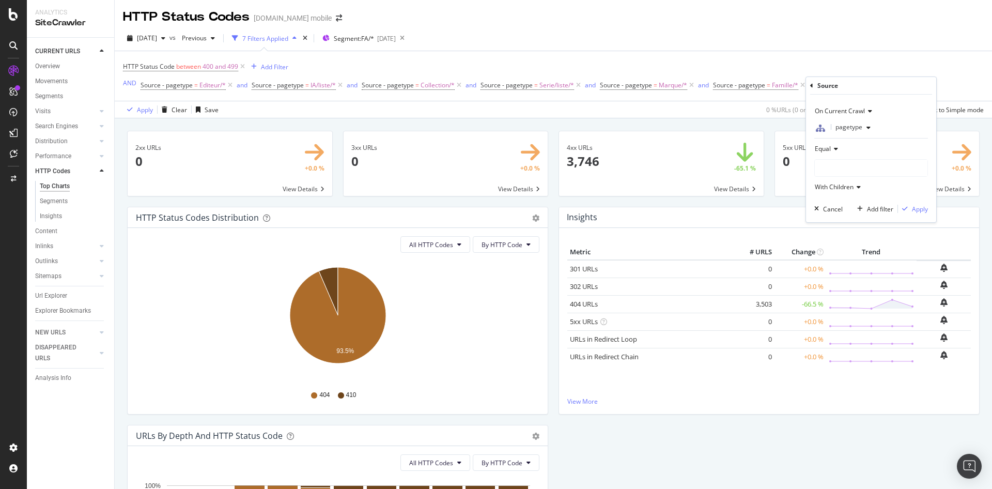
click at [843, 169] on div at bounding box center [871, 168] width 113 height 17
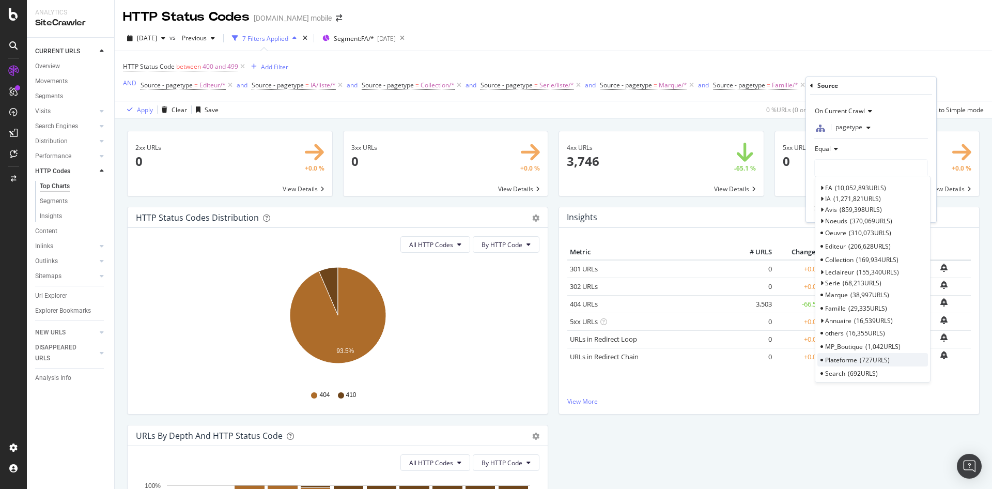
click at [874, 360] on span "727 URLS" at bounding box center [875, 359] width 30 height 9
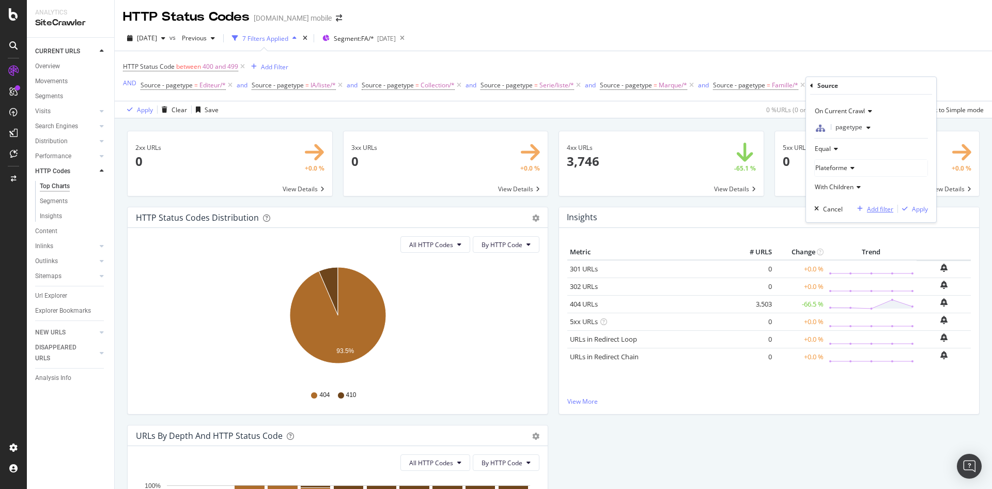
click at [887, 208] on div "Add filter" at bounding box center [880, 209] width 26 height 9
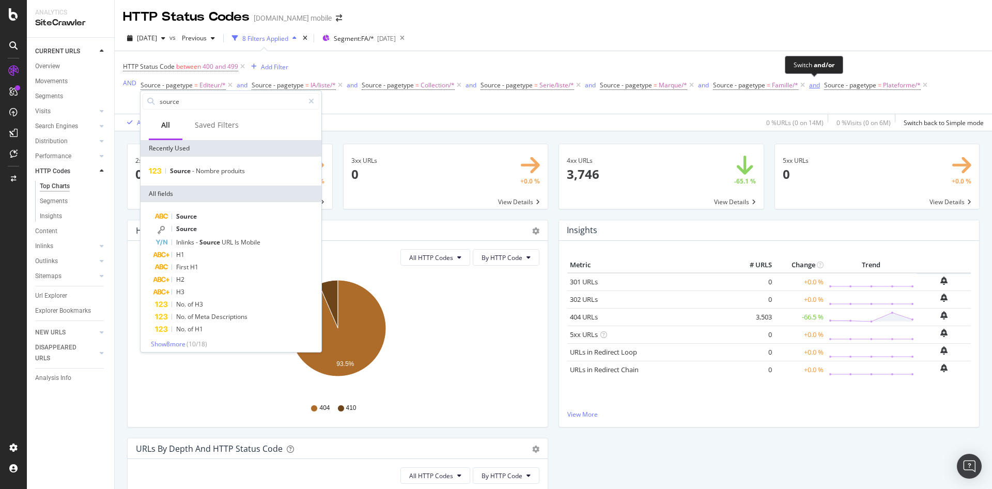
click at [814, 84] on div "and" at bounding box center [814, 85] width 11 height 9
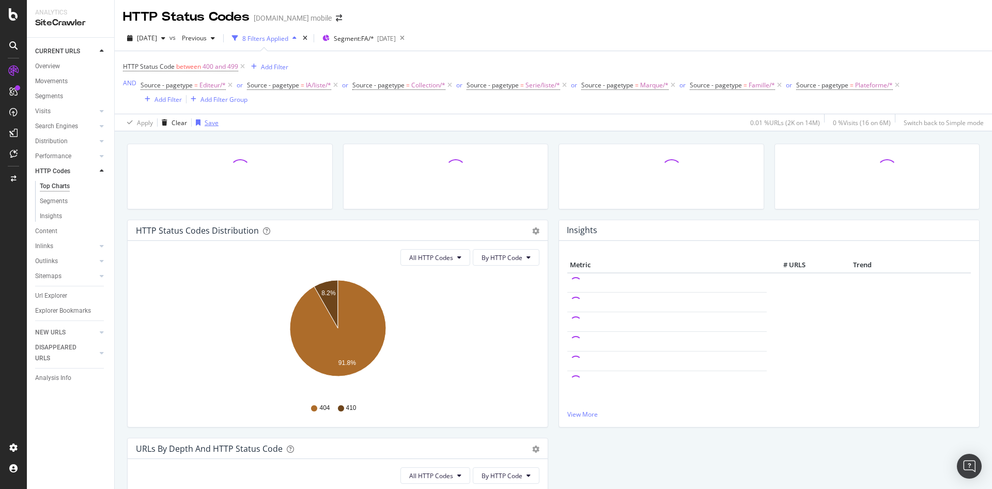
click at [213, 123] on div "Save" at bounding box center [212, 122] width 14 height 9
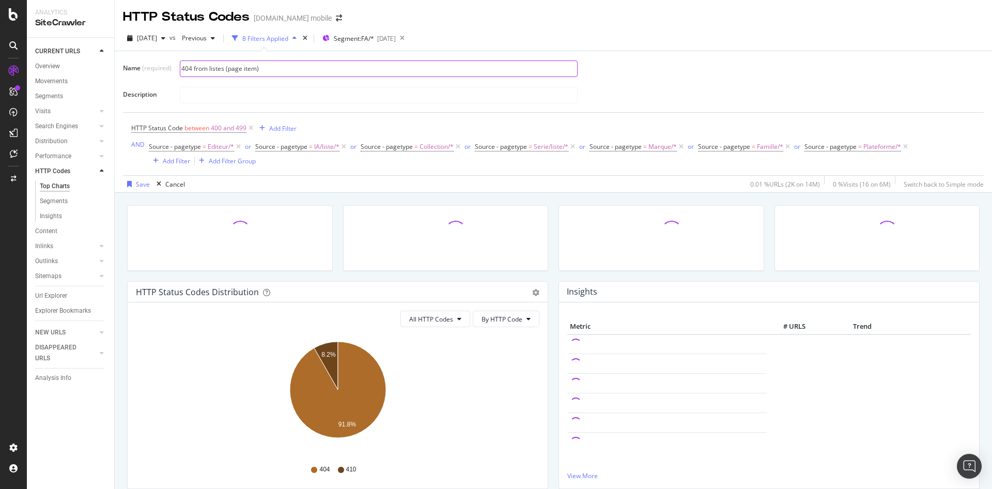
click at [241, 68] on input "404 from listes (page item)" at bounding box center [378, 68] width 397 height 15
click at [259, 66] on input "404 from listes (pages item)" at bounding box center [378, 68] width 397 height 15
type input "404 from listes (pages item Search)"
click at [143, 183] on div "Save" at bounding box center [143, 184] width 14 height 9
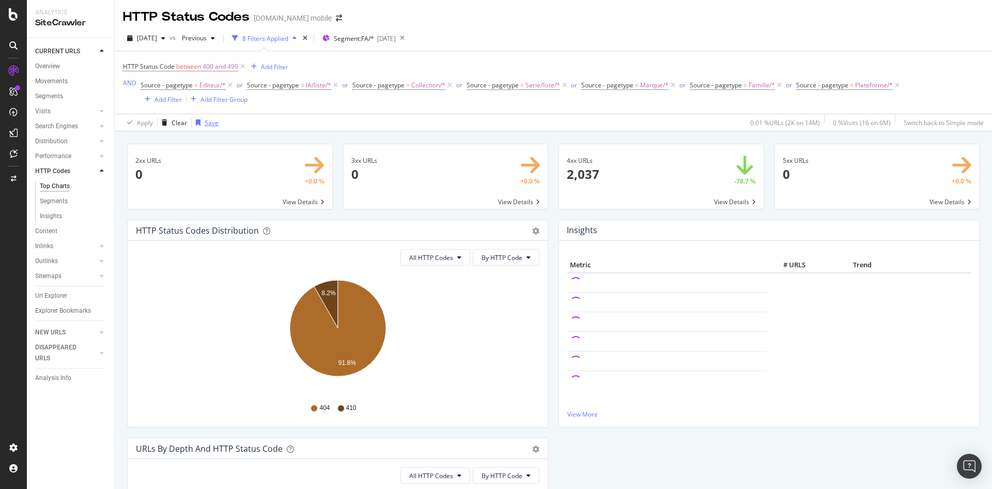
click at [205, 120] on div "Save" at bounding box center [212, 122] width 14 height 9
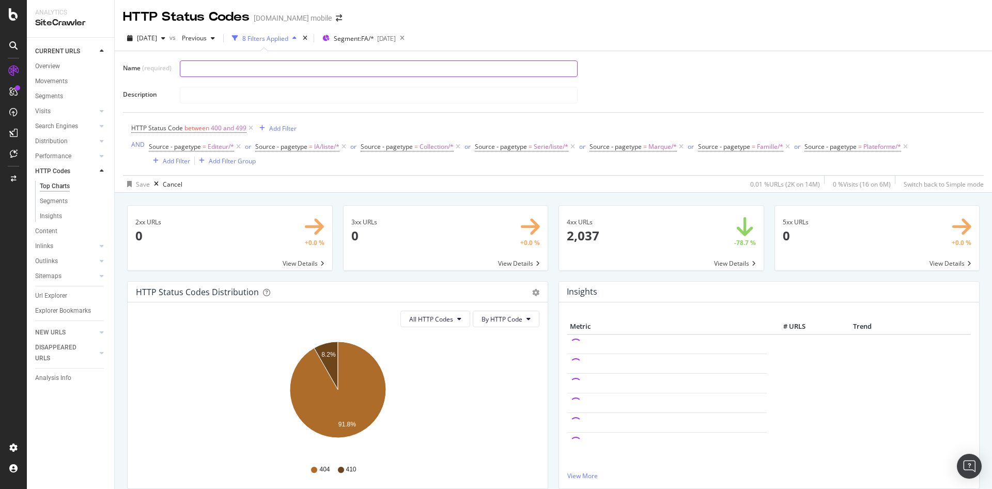
click at [241, 66] on input "text" at bounding box center [378, 68] width 397 height 15
type input "404 from listes (pages item du Search)"
click at [134, 181] on div "button" at bounding box center [129, 184] width 13 height 6
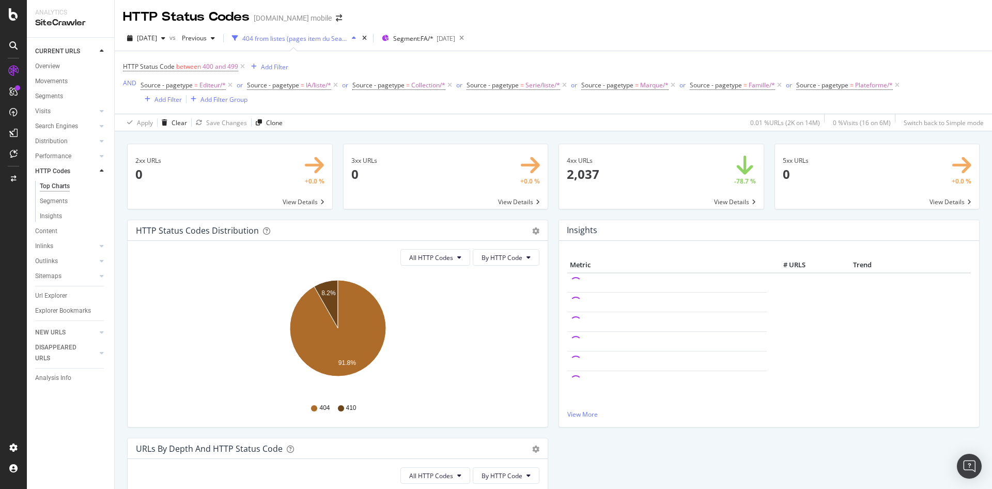
click at [330, 41] on div "404 from listes (pages item du Search)" at bounding box center [294, 38] width 105 height 9
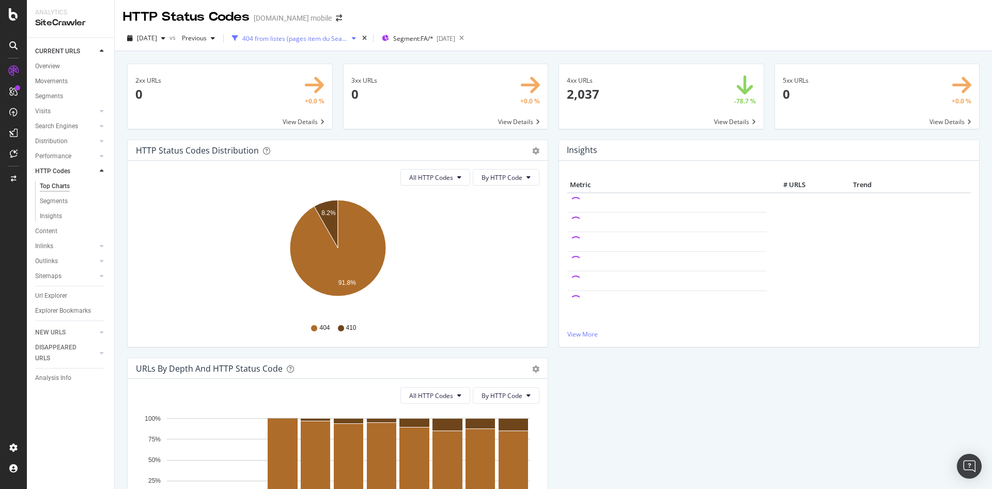
click at [327, 40] on div "404 from listes (pages item du Search)" at bounding box center [294, 38] width 105 height 9
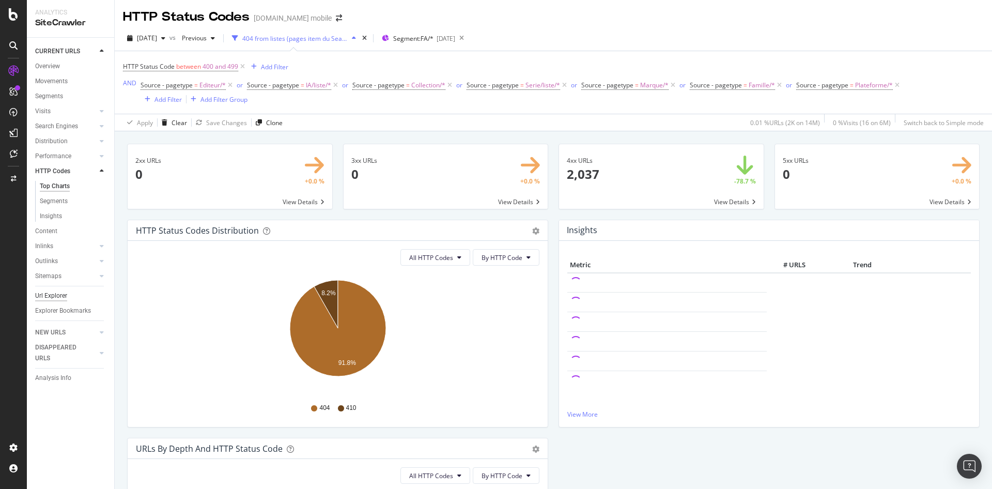
click at [60, 295] on div "Url Explorer" at bounding box center [51, 295] width 32 height 11
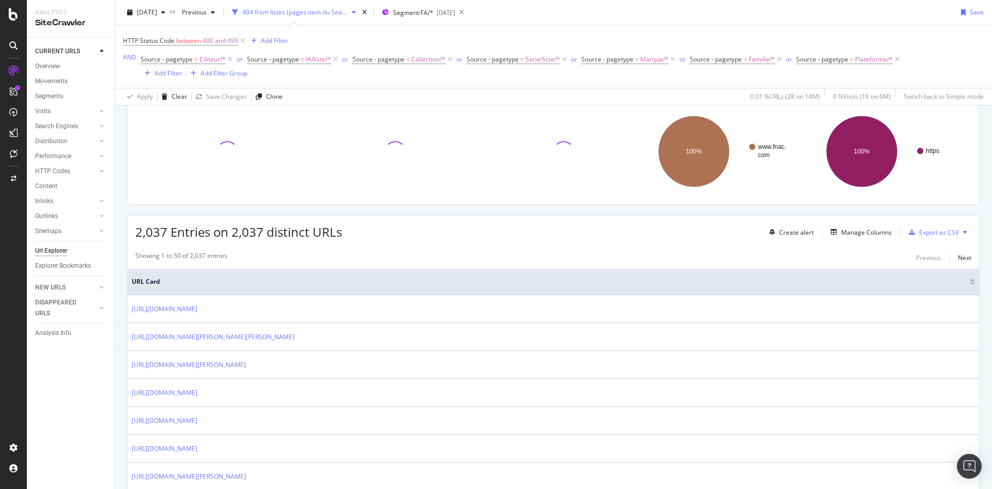
scroll to position [45, 0]
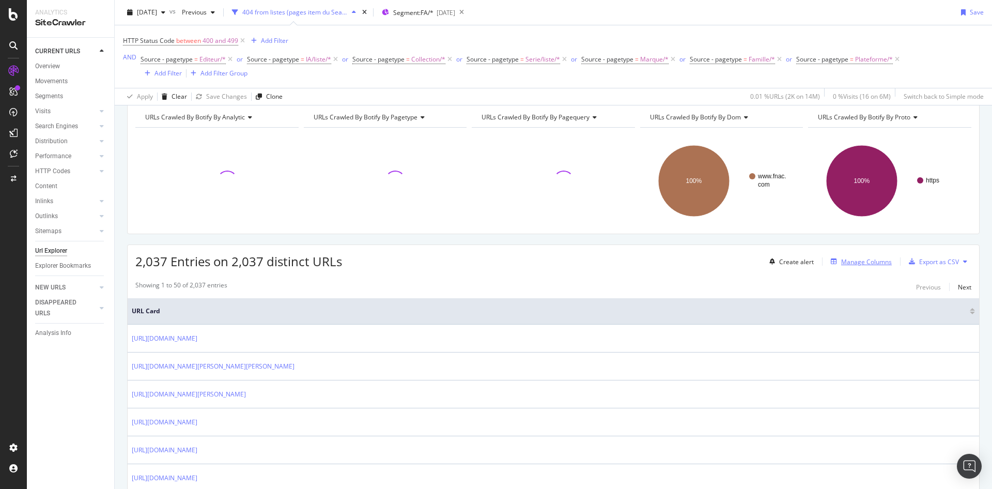
click at [846, 260] on div "Manage Columns" at bounding box center [866, 261] width 51 height 9
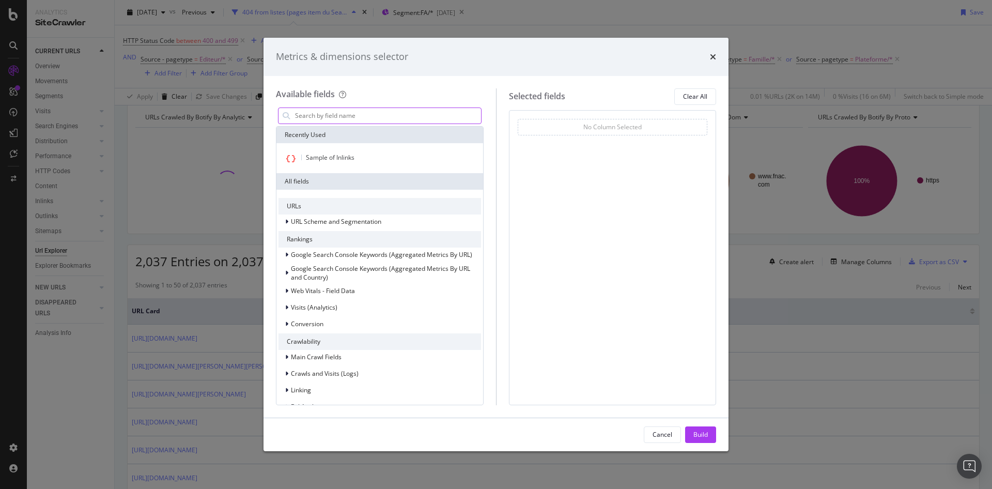
click at [304, 116] on input "modal" at bounding box center [387, 115] width 187 height 15
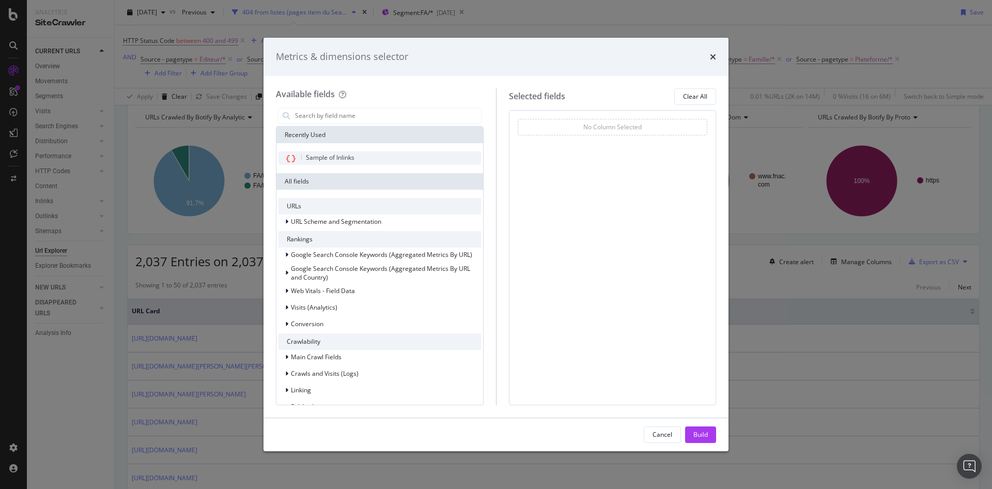
click at [338, 157] on span "Sample of Inlinks" at bounding box center [330, 157] width 49 height 9
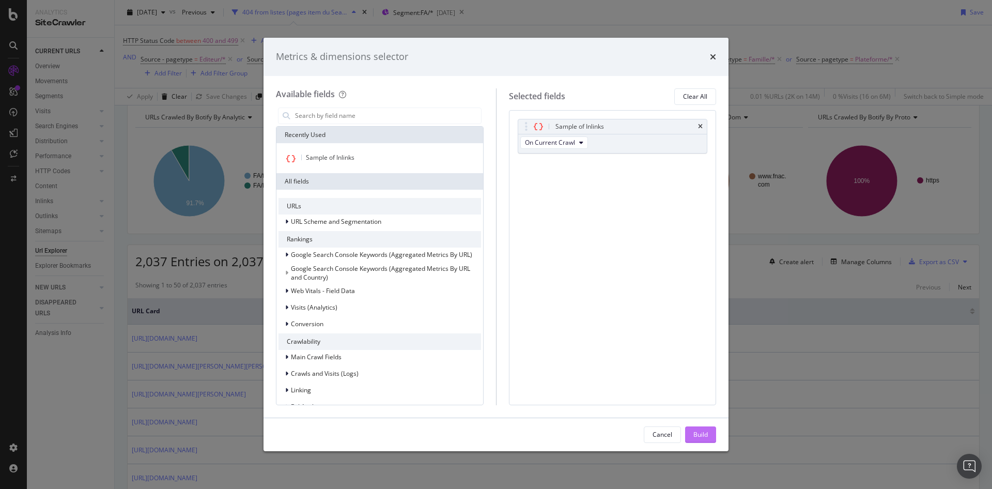
click at [695, 435] on div "Build" at bounding box center [700, 434] width 14 height 9
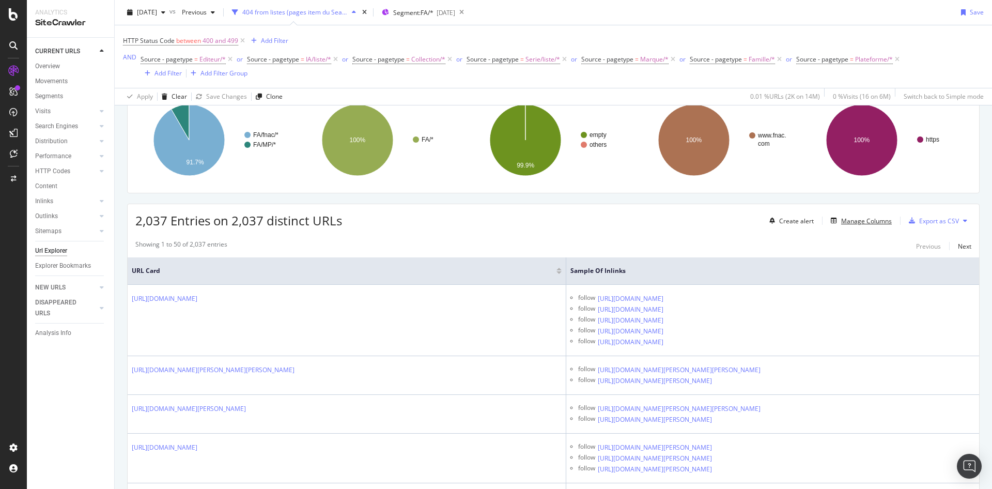
scroll to position [86, 0]
click at [852, 218] on div "Manage Columns" at bounding box center [866, 221] width 51 height 9
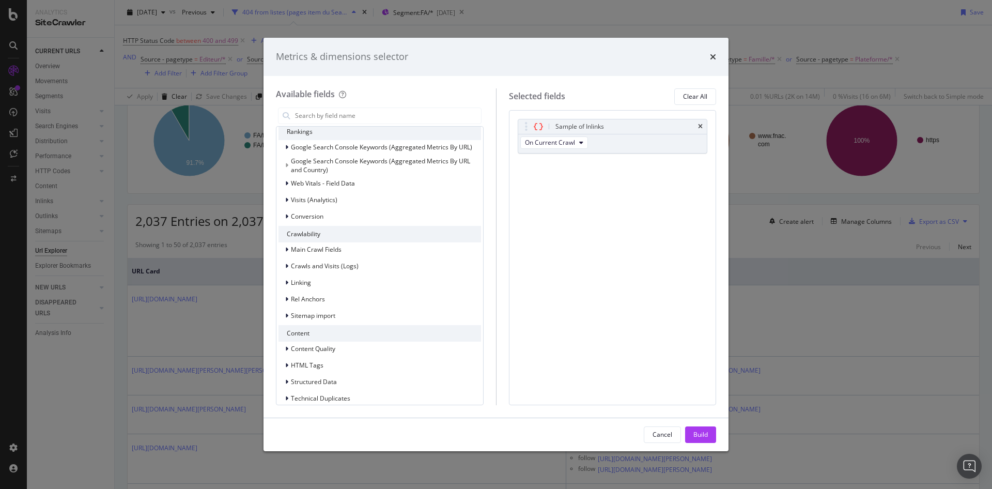
scroll to position [100, 0]
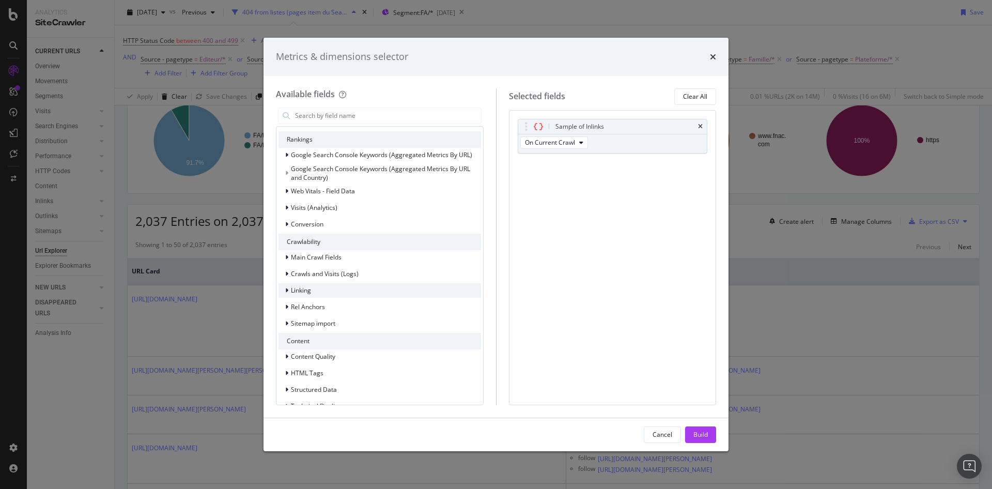
click at [287, 288] on icon "modal" at bounding box center [286, 290] width 3 height 6
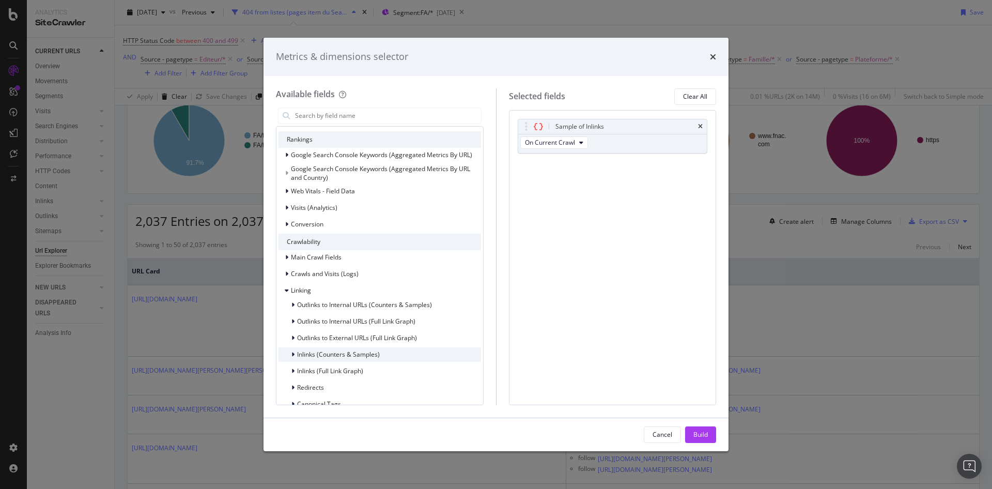
scroll to position [194, 0]
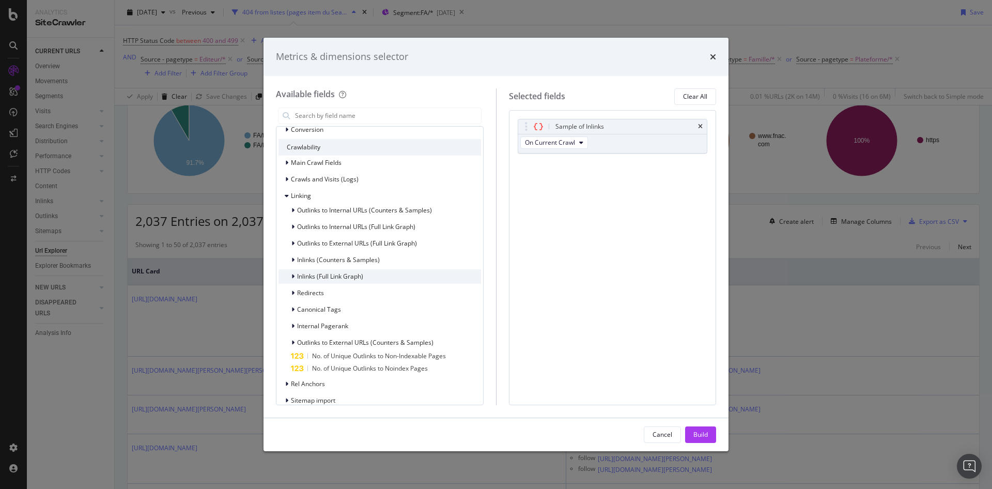
click at [302, 273] on span "Inlinks (Full Link Graph)" at bounding box center [330, 276] width 66 height 9
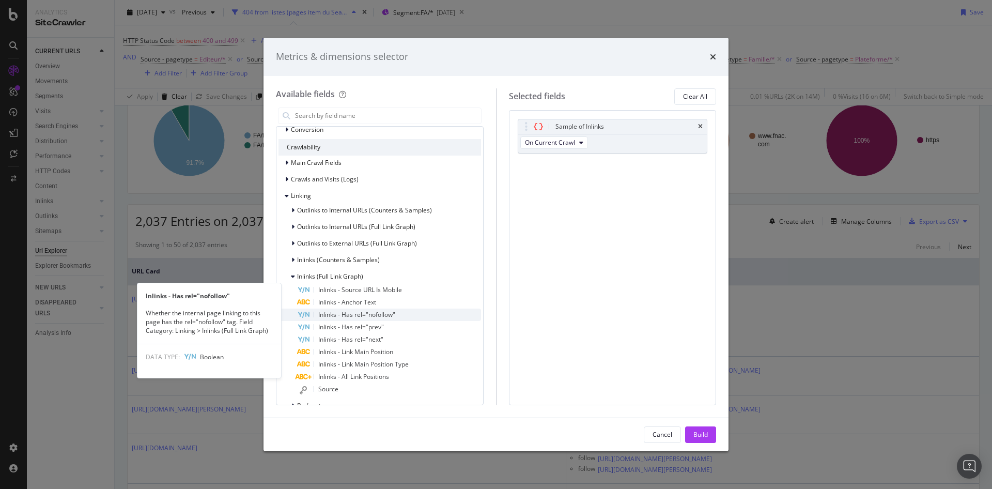
scroll to position [250, 0]
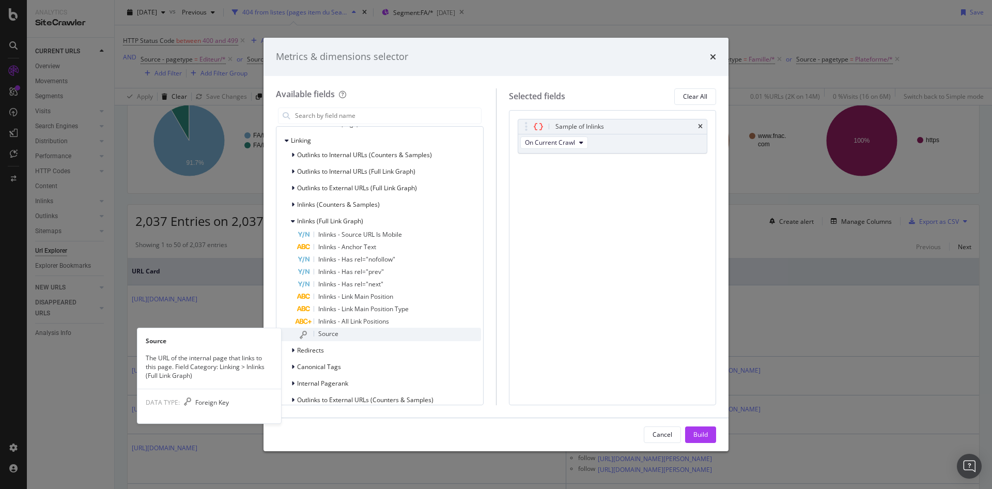
click at [348, 334] on div "Source" at bounding box center [389, 334] width 184 height 13
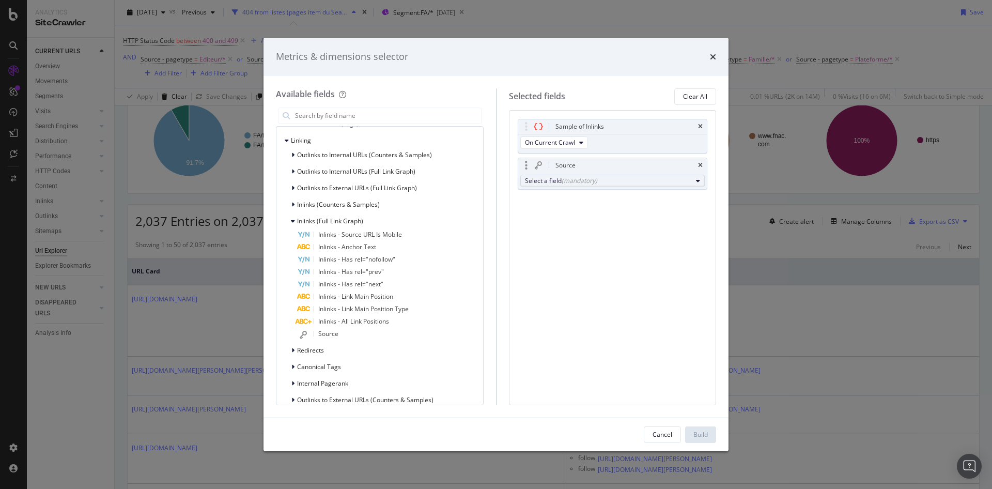
click at [561, 179] on div "Select a field (mandatory)" at bounding box center [608, 180] width 167 height 9
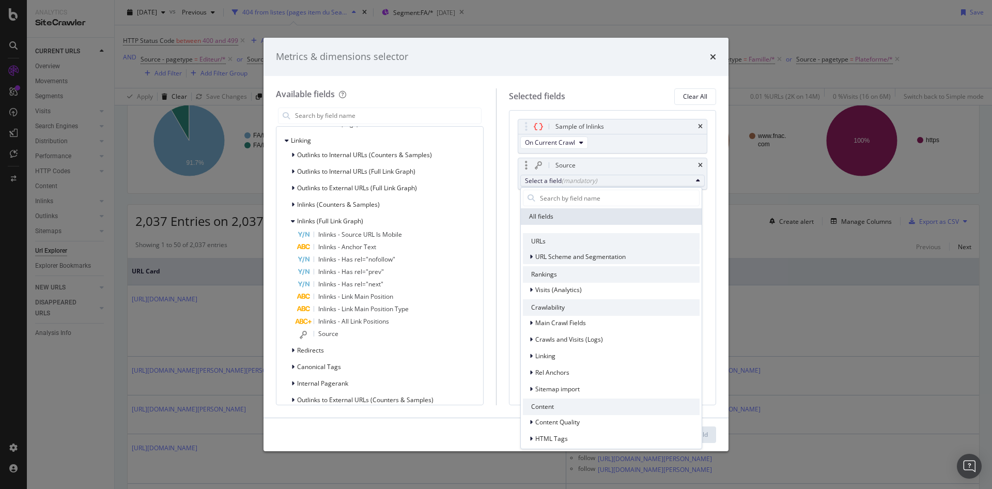
click at [541, 258] on span "URL Scheme and Segmentation" at bounding box center [580, 256] width 90 height 9
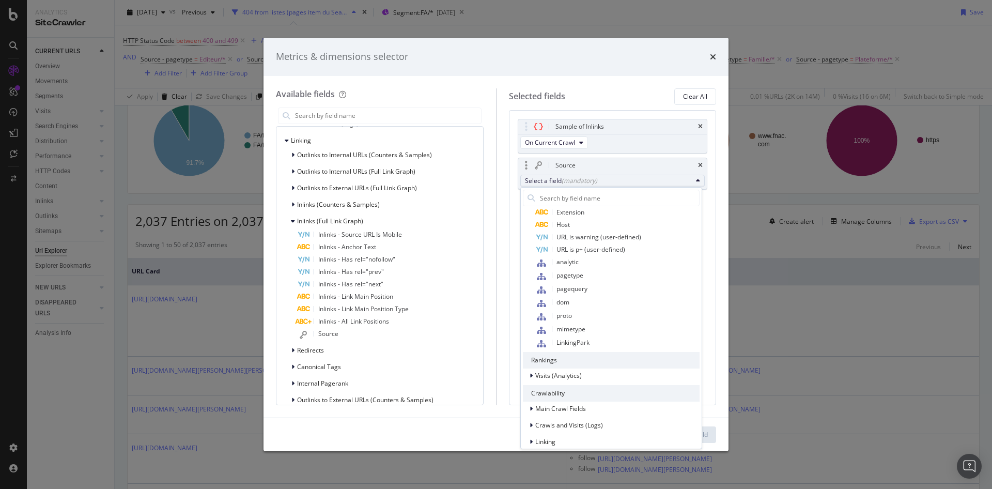
scroll to position [207, 0]
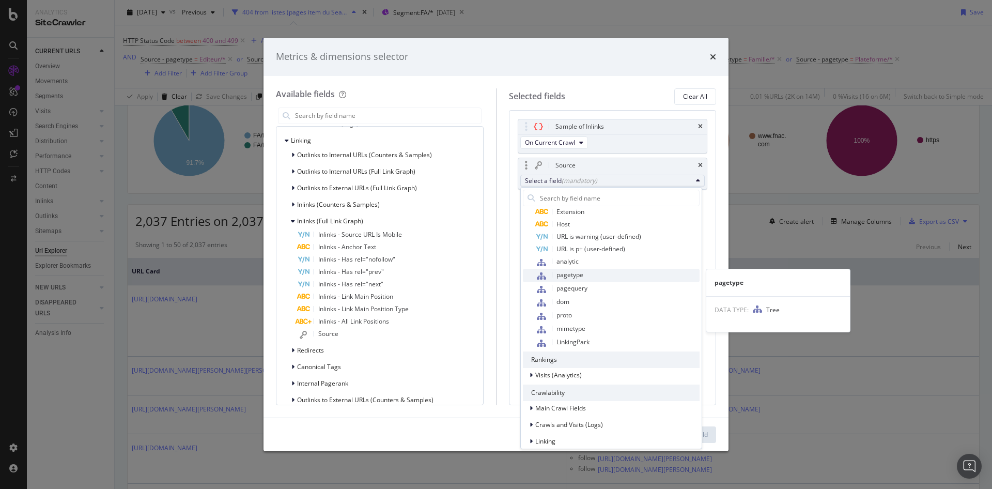
click at [579, 279] on div "pagetype" at bounding box center [559, 275] width 48 height 13
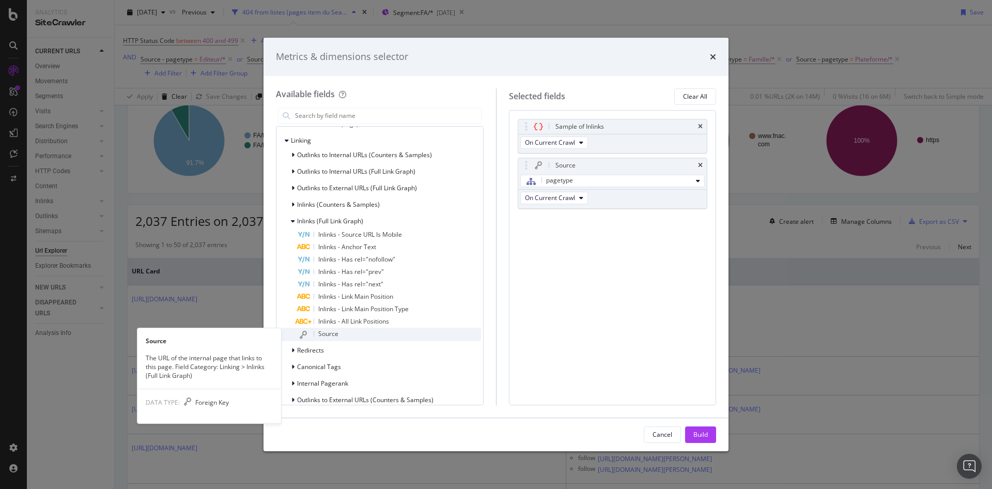
click at [333, 335] on span "Source" at bounding box center [328, 333] width 20 height 9
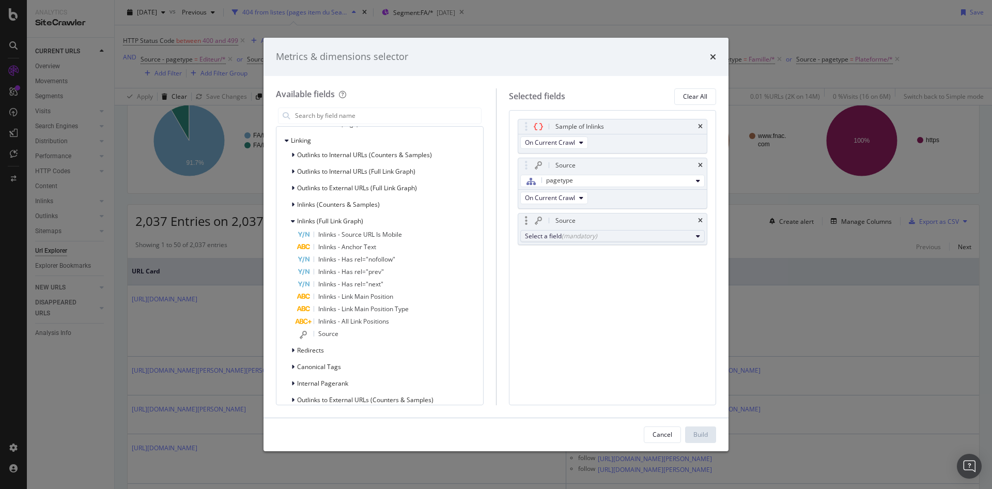
click at [584, 231] on button "Select a field (mandatory)" at bounding box center [612, 236] width 185 height 12
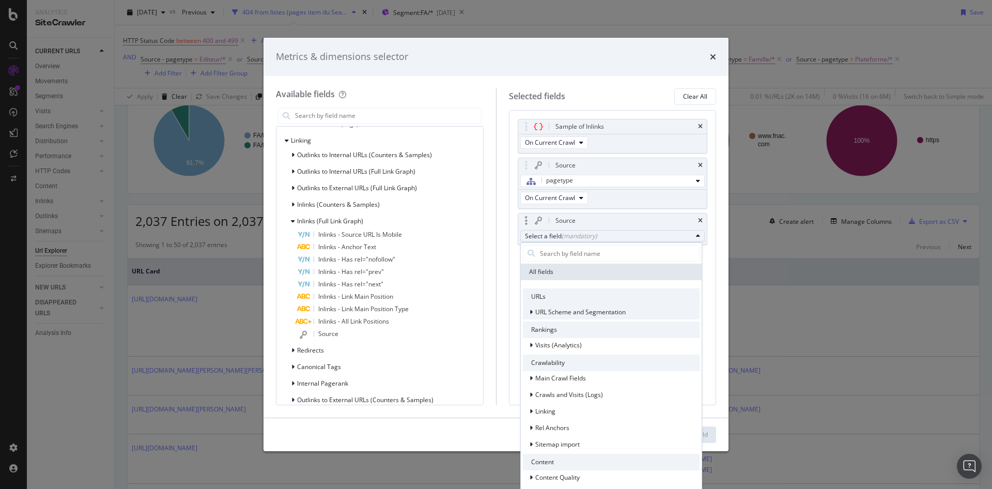
click at [546, 309] on span "URL Scheme and Segmentation" at bounding box center [580, 311] width 90 height 9
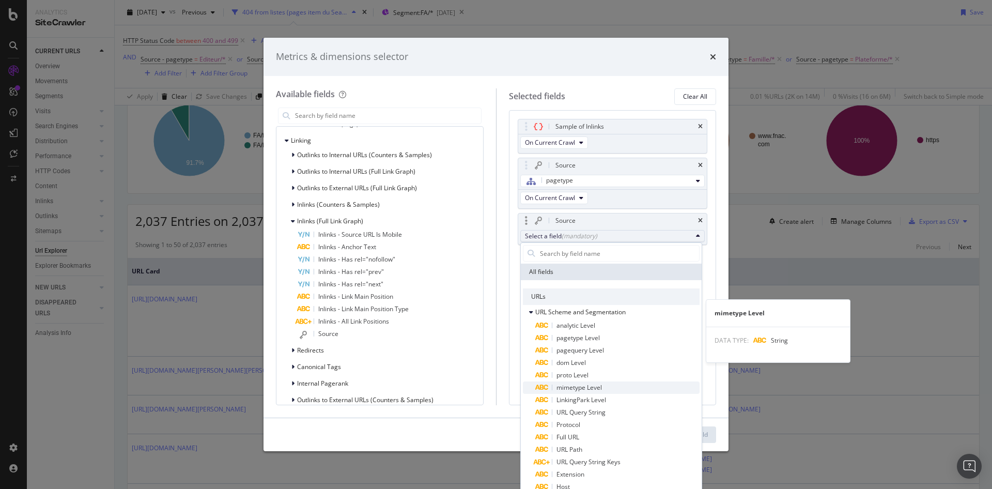
scroll to position [147, 0]
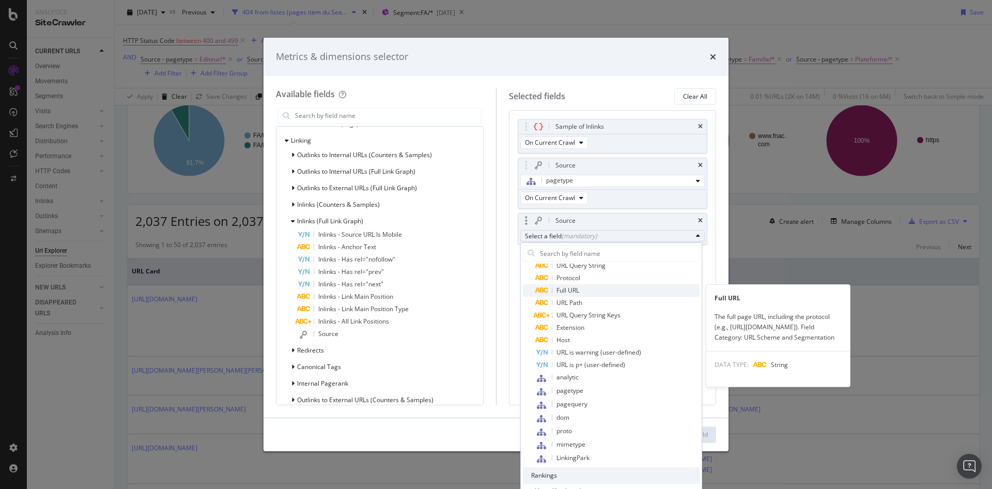
click at [573, 293] on span "Full URL" at bounding box center [567, 290] width 23 height 9
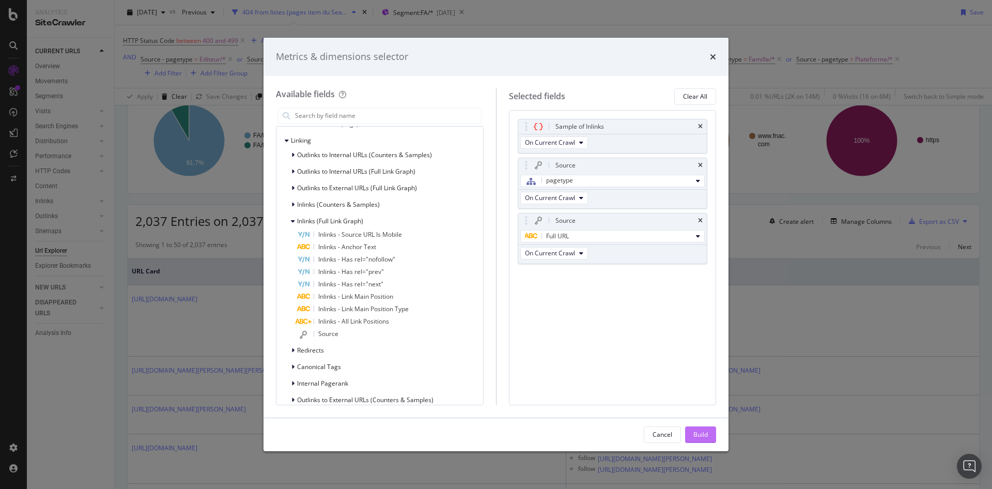
click at [705, 434] on div "Build" at bounding box center [700, 434] width 14 height 9
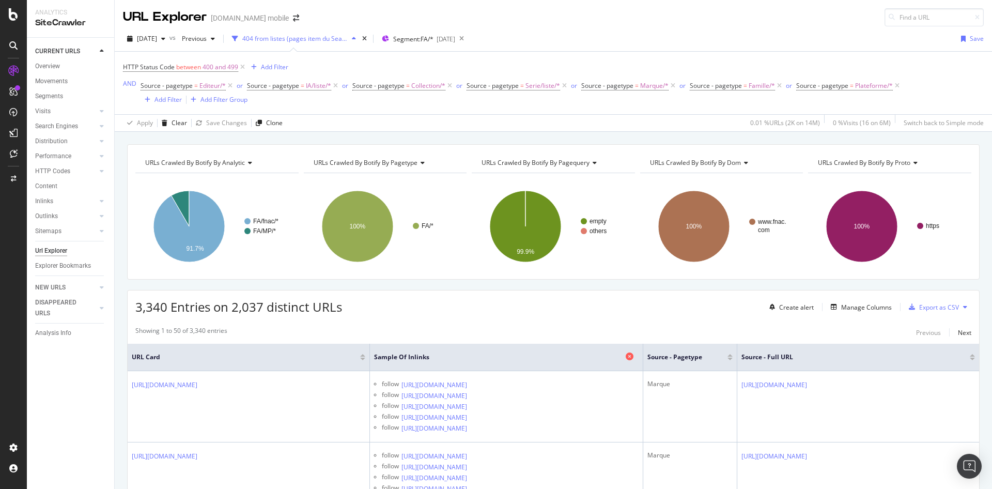
click at [631, 359] on icon at bounding box center [630, 356] width 8 height 8
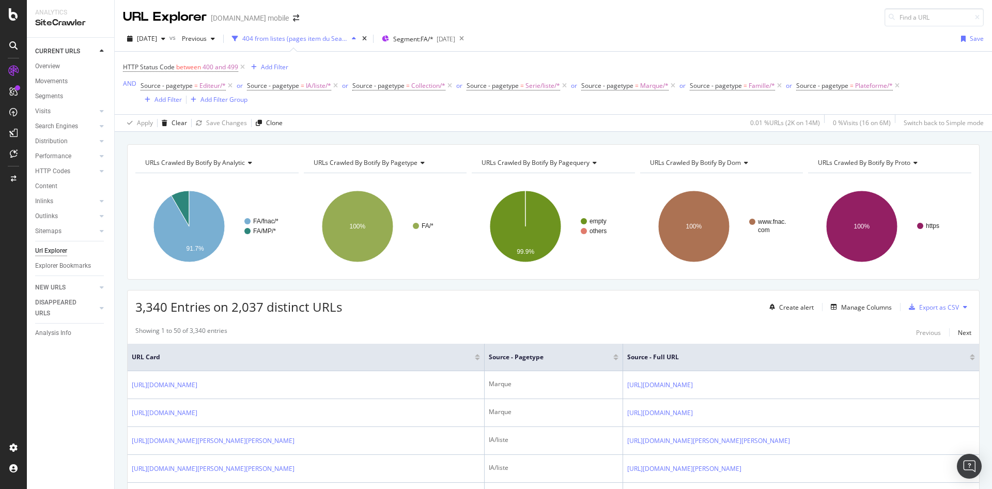
click at [436, 291] on div "3,340 Entries on 2,037 distinct URLs Create alert Manage Columns Export as CSV" at bounding box center [553, 302] width 851 height 25
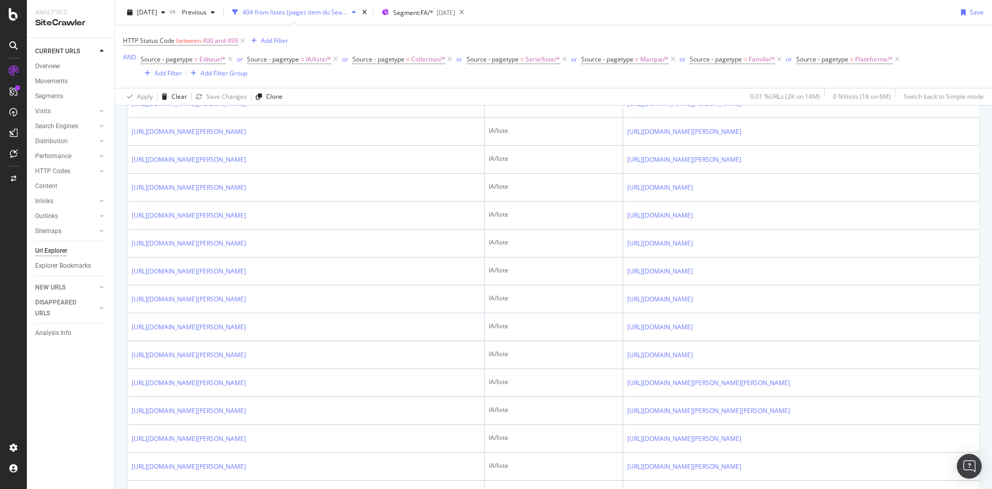
scroll to position [1337, 0]
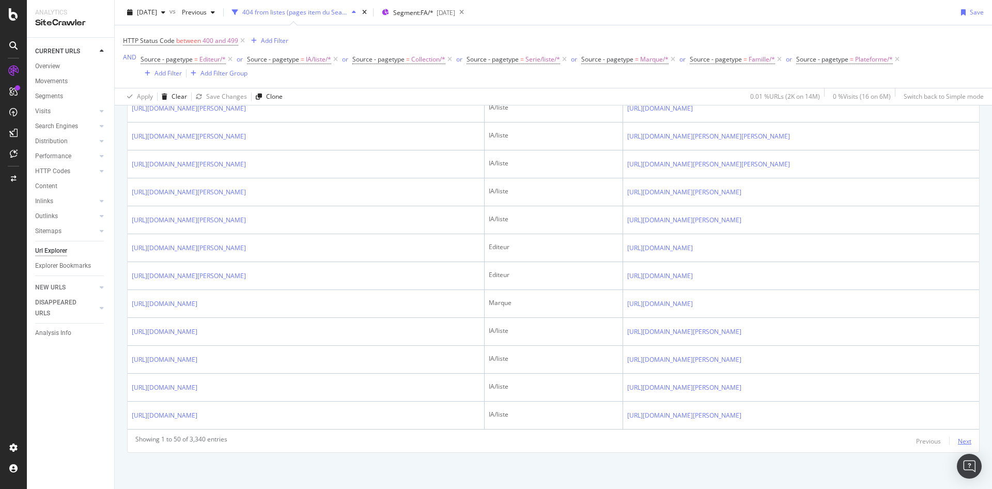
click at [970, 444] on div "Next" at bounding box center [964, 441] width 13 height 9
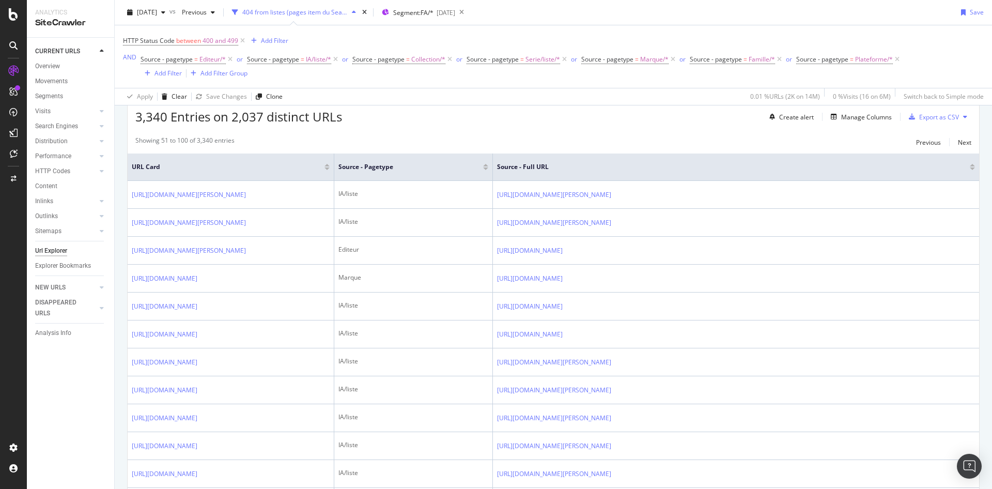
scroll to position [0, 0]
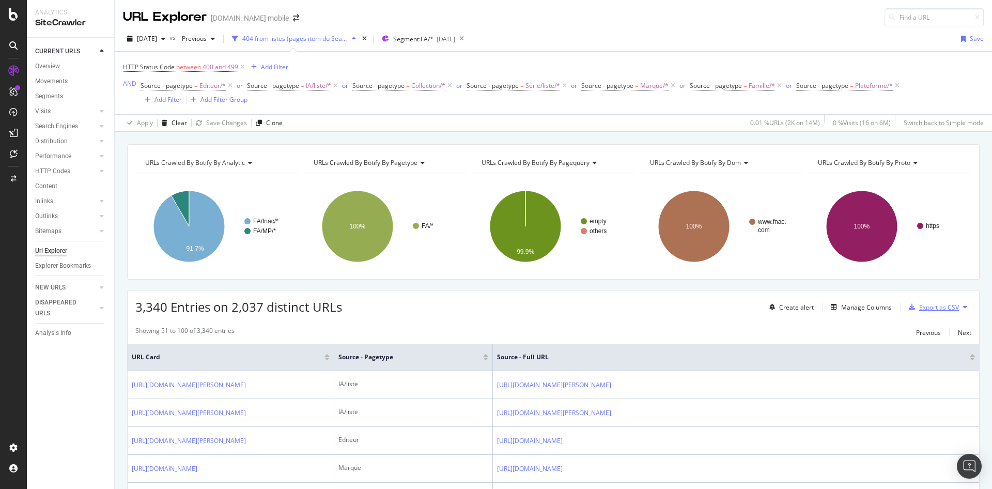
click at [946, 304] on div "Export as CSV" at bounding box center [939, 307] width 40 height 9
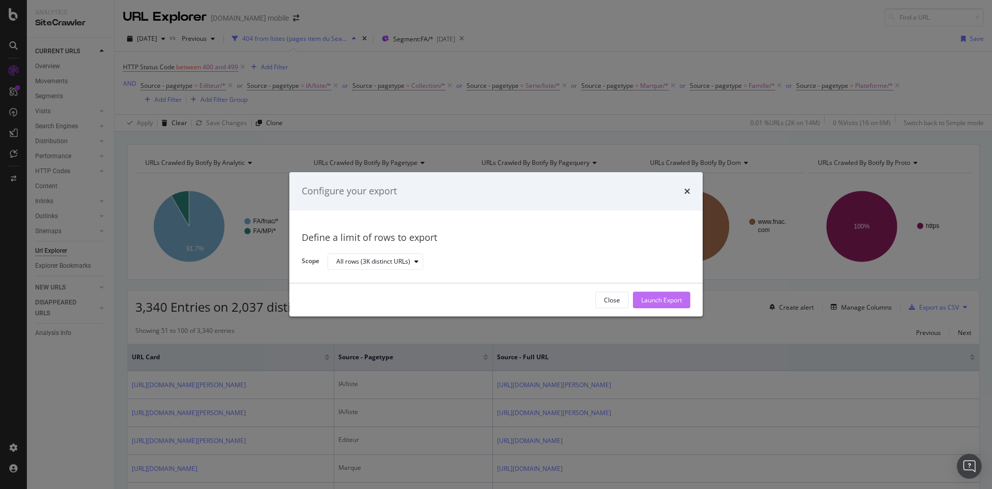
click at [665, 301] on div "Launch Export" at bounding box center [661, 300] width 41 height 9
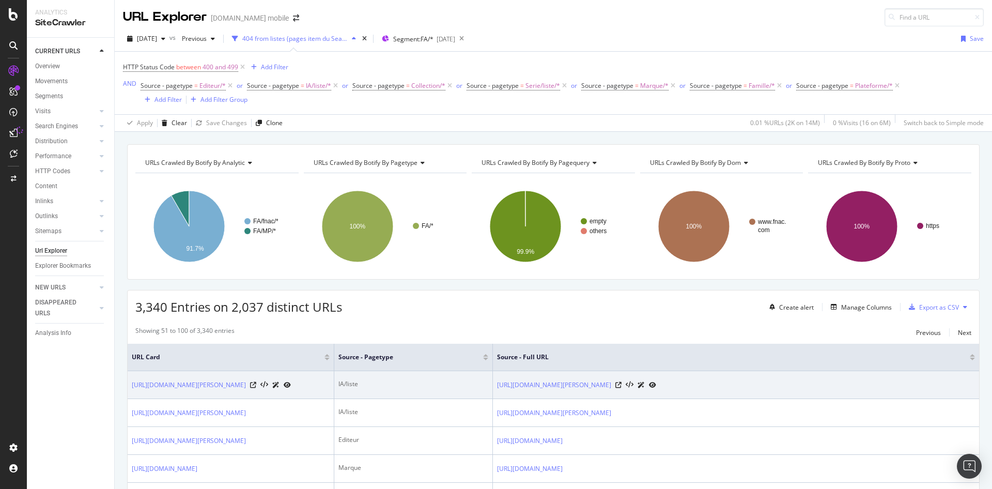
scroll to position [65, 0]
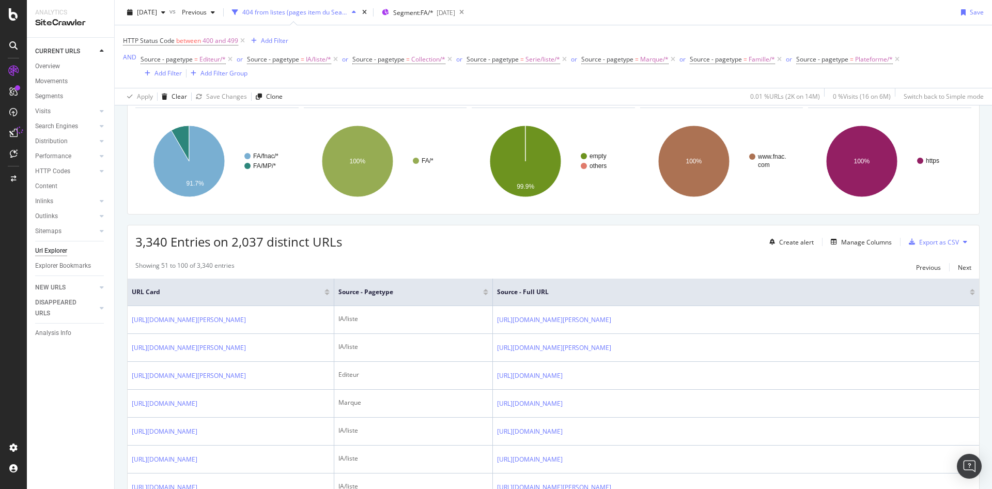
click at [384, 249] on div "3,340 Entries on 2,037 distinct URLs Create alert Manage Columns Export as CSV" at bounding box center [553, 237] width 851 height 25
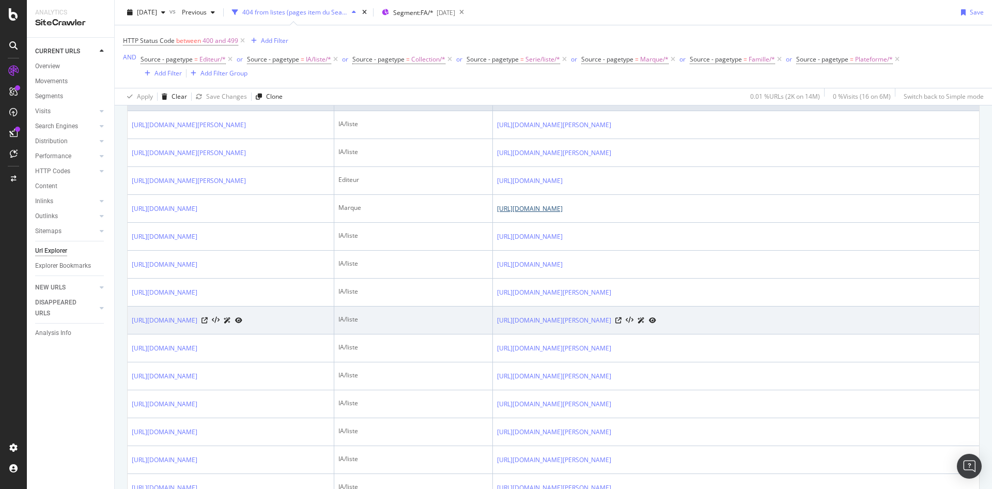
scroll to position [334, 0]
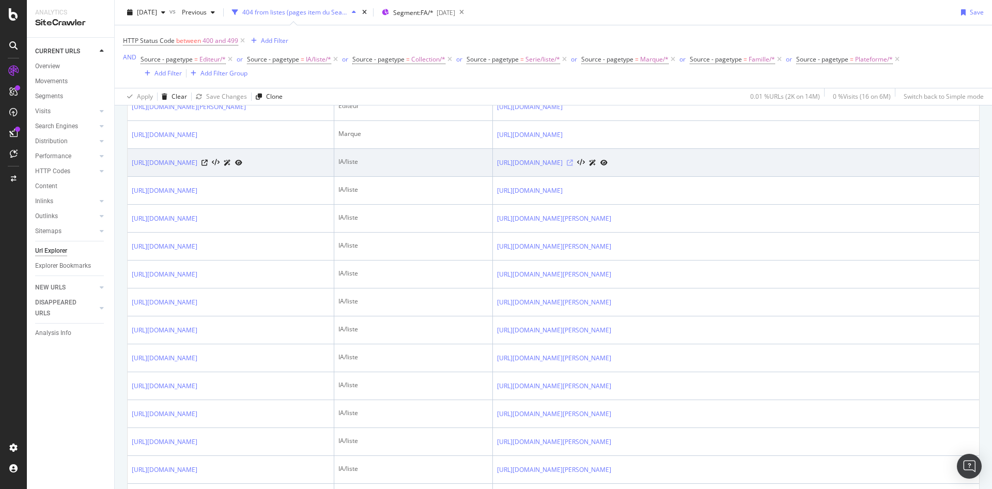
click at [573, 166] on icon at bounding box center [570, 163] width 6 height 6
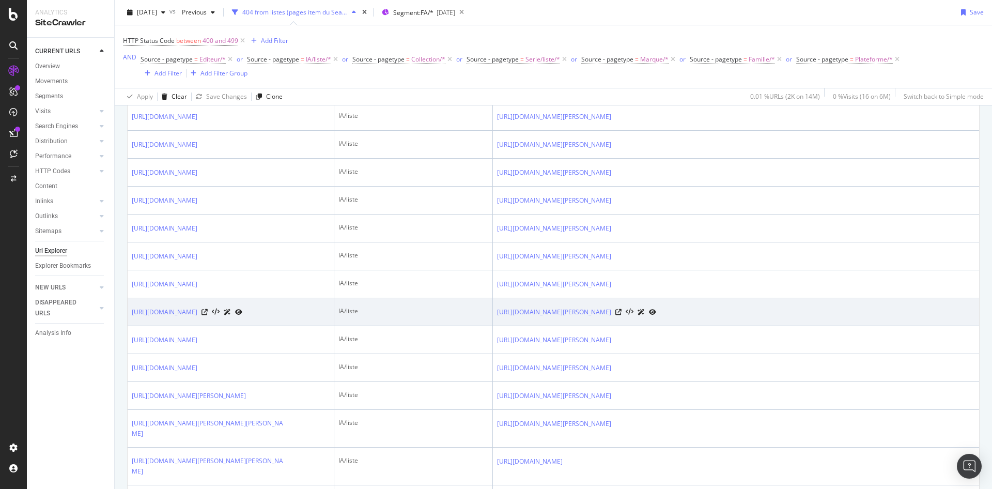
scroll to position [0, 0]
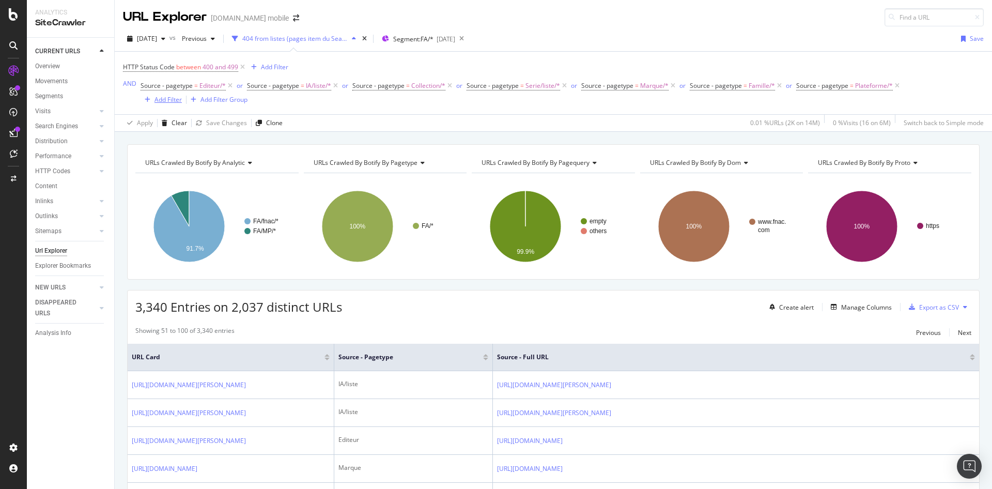
click at [158, 99] on div "Add Filter" at bounding box center [167, 99] width 27 height 9
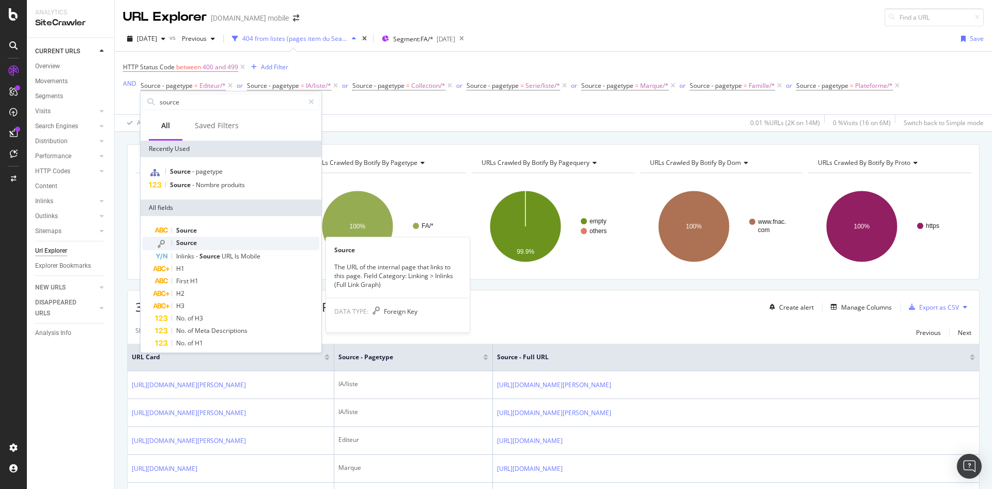
type input "source"
click at [207, 242] on div "Source" at bounding box center [237, 243] width 164 height 13
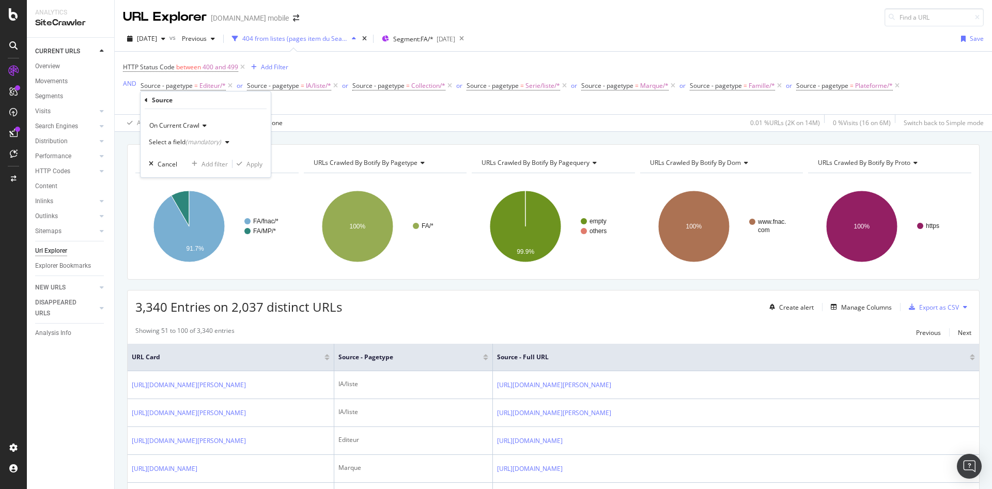
click at [173, 143] on div "Select a field (mandatory)" at bounding box center [185, 142] width 72 height 6
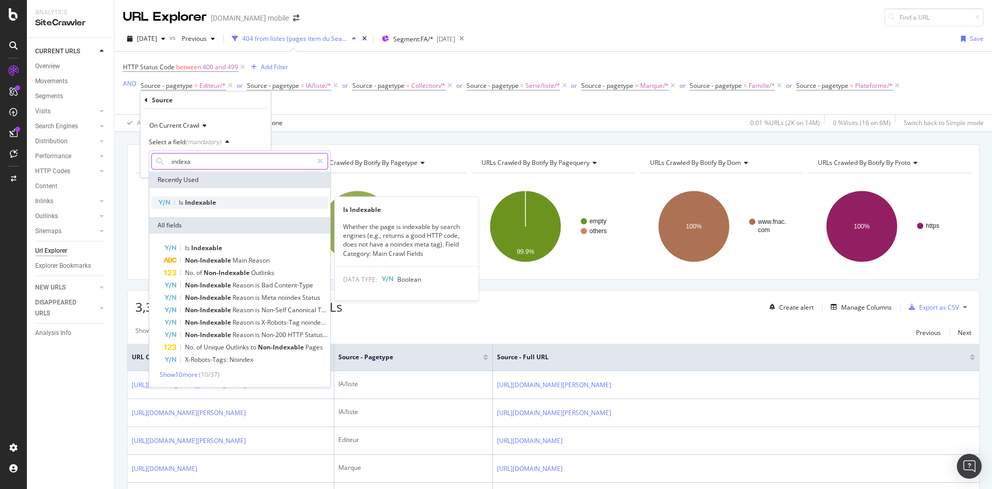
type input "indexa"
click at [177, 197] on div "Is Indexable" at bounding box center [239, 202] width 177 height 12
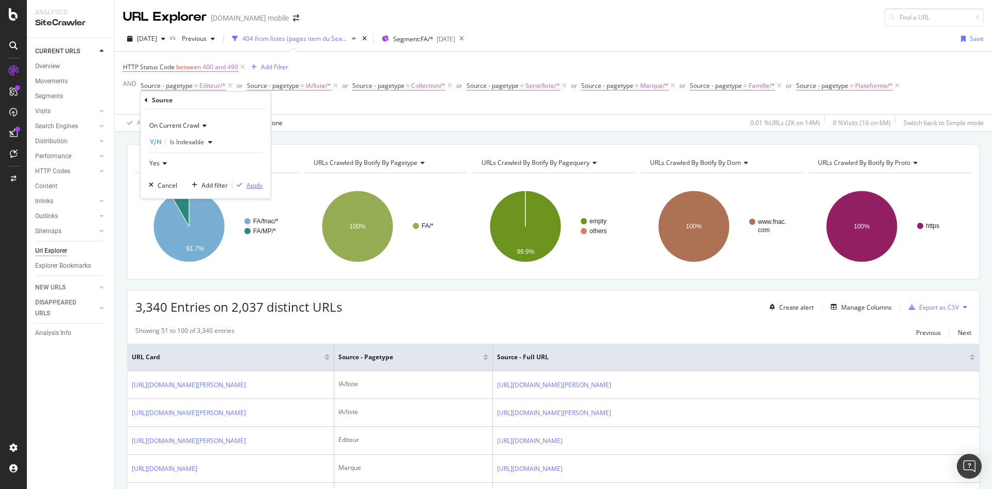
click at [254, 188] on div "Apply" at bounding box center [254, 185] width 16 height 9
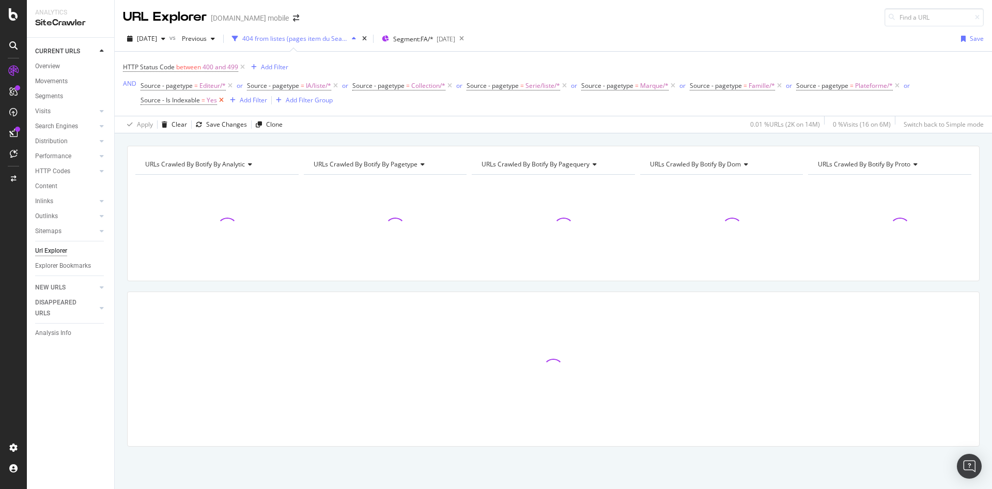
click at [223, 101] on icon at bounding box center [221, 100] width 9 height 10
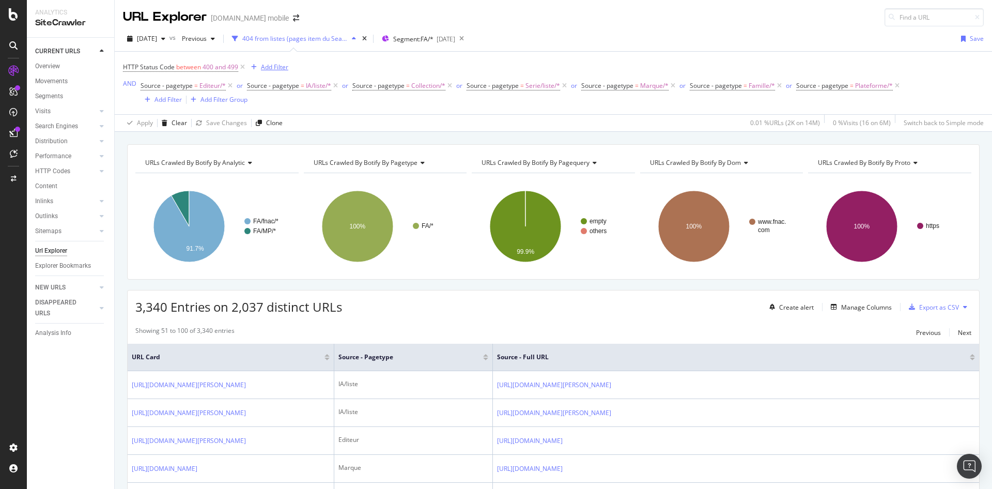
click at [260, 66] on div "button" at bounding box center [254, 67] width 14 height 6
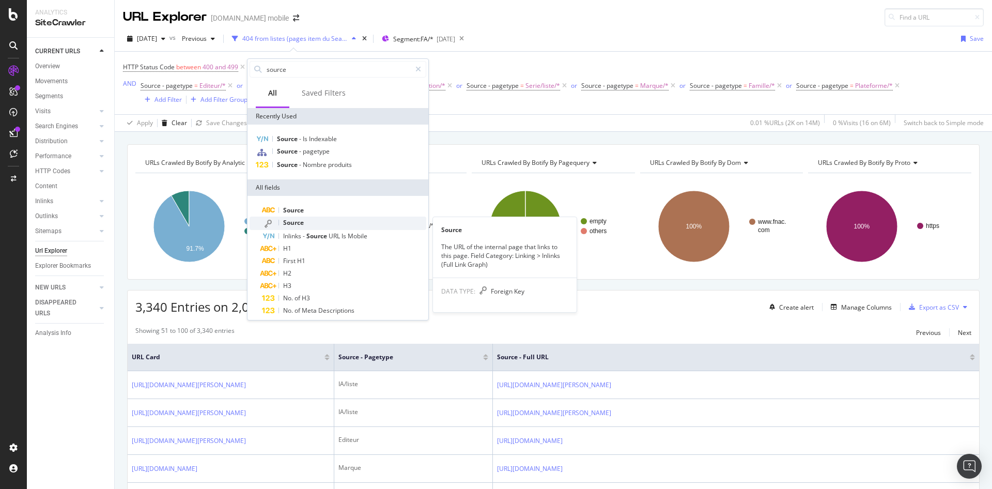
click at [293, 220] on span "Source" at bounding box center [293, 222] width 21 height 9
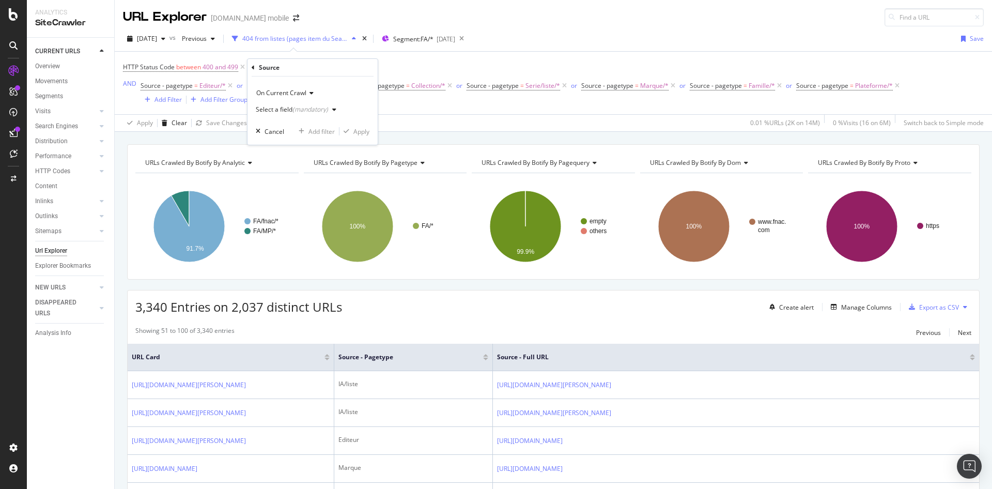
click at [298, 112] on div "(mandatory)" at bounding box center [310, 109] width 36 height 9
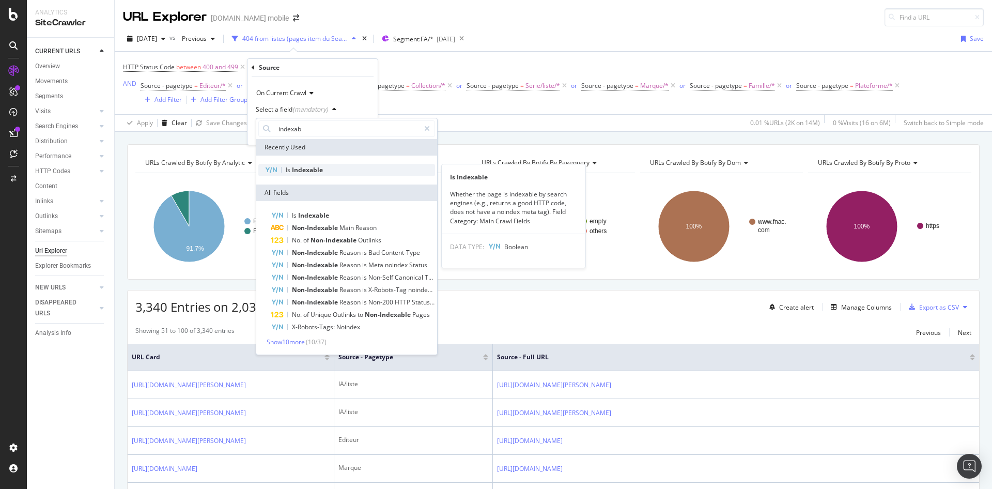
type input "indexab"
click at [309, 172] on span "Indexable" at bounding box center [307, 169] width 31 height 9
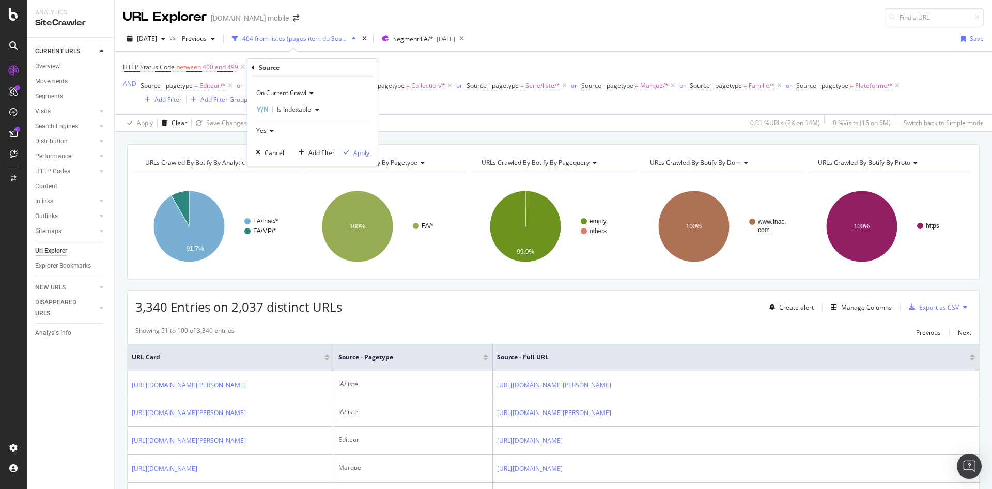
click at [355, 153] on div "Apply" at bounding box center [361, 152] width 16 height 9
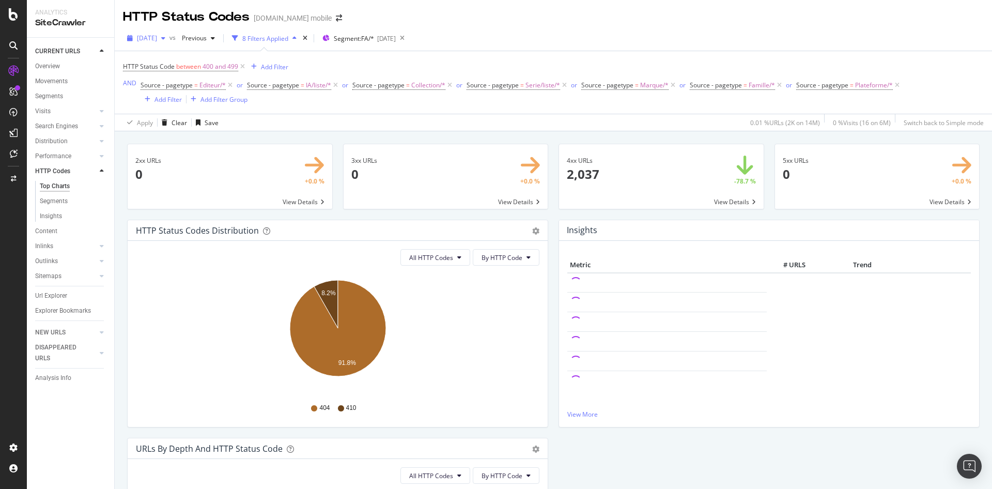
click at [169, 43] on div "[DATE]" at bounding box center [146, 37] width 46 height 15
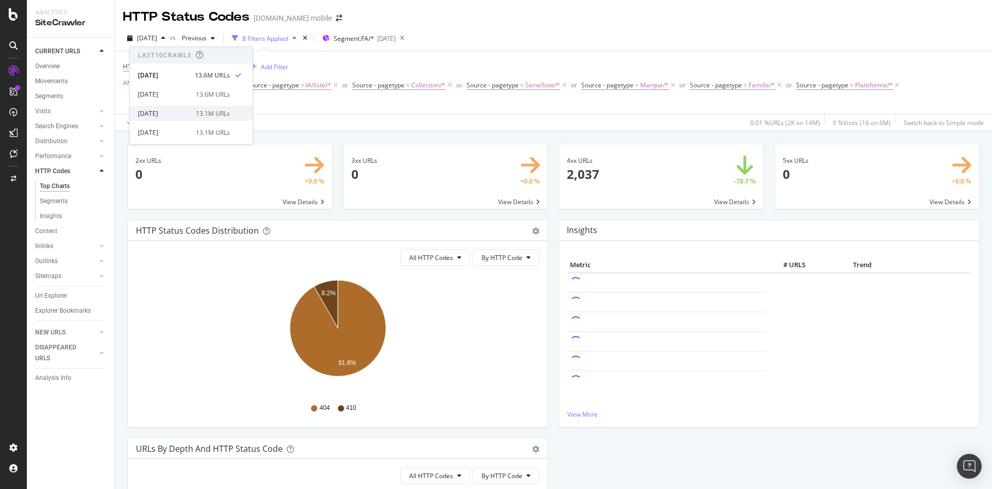
click at [169, 114] on div "2025 Aug. 1st" at bounding box center [164, 113] width 52 height 9
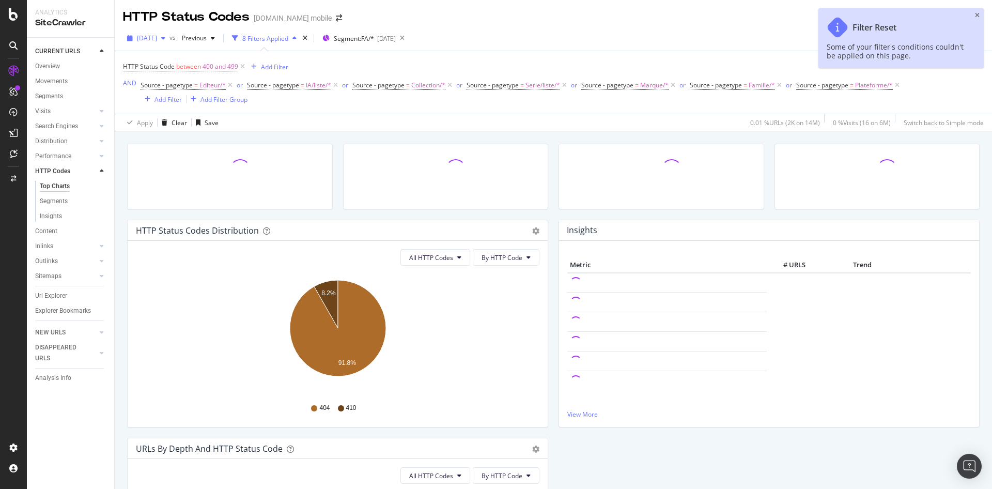
click at [148, 40] on span "2025 Oct. 1st" at bounding box center [147, 38] width 20 height 9
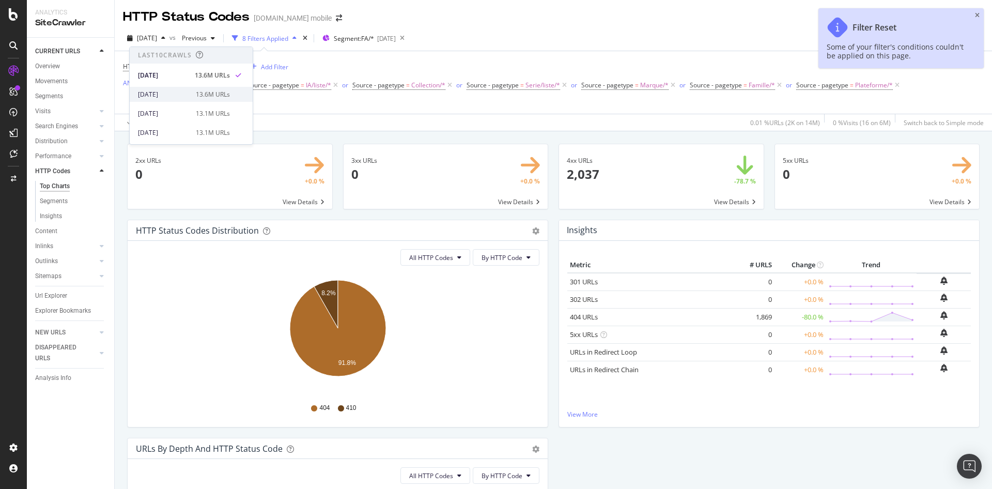
click at [169, 91] on div "2025 Sep. 1st" at bounding box center [164, 94] width 52 height 9
